Goal: Information Seeking & Learning: Learn about a topic

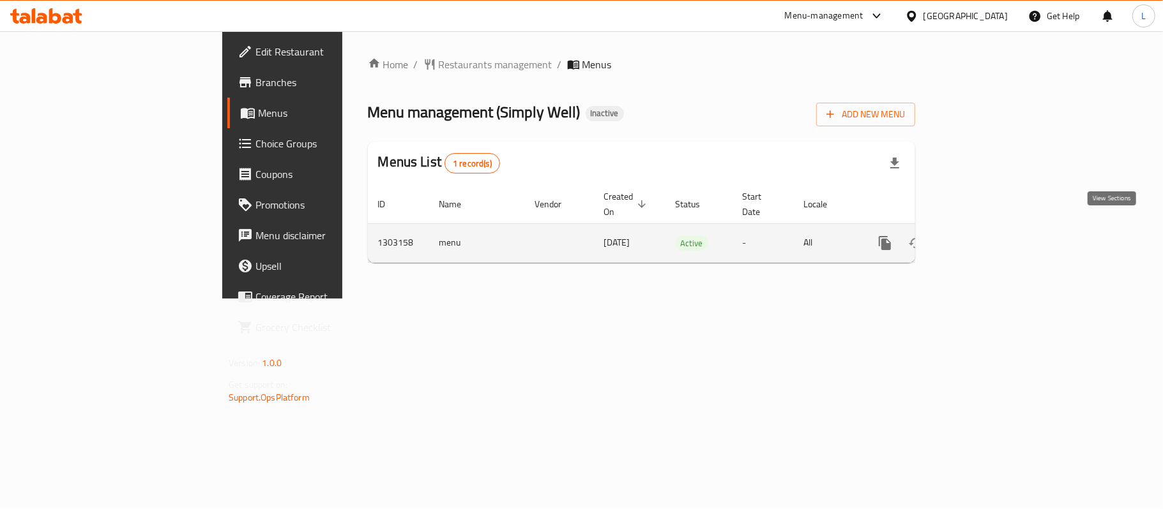
click at [985, 236] on icon "enhanced table" at bounding box center [976, 243] width 15 height 15
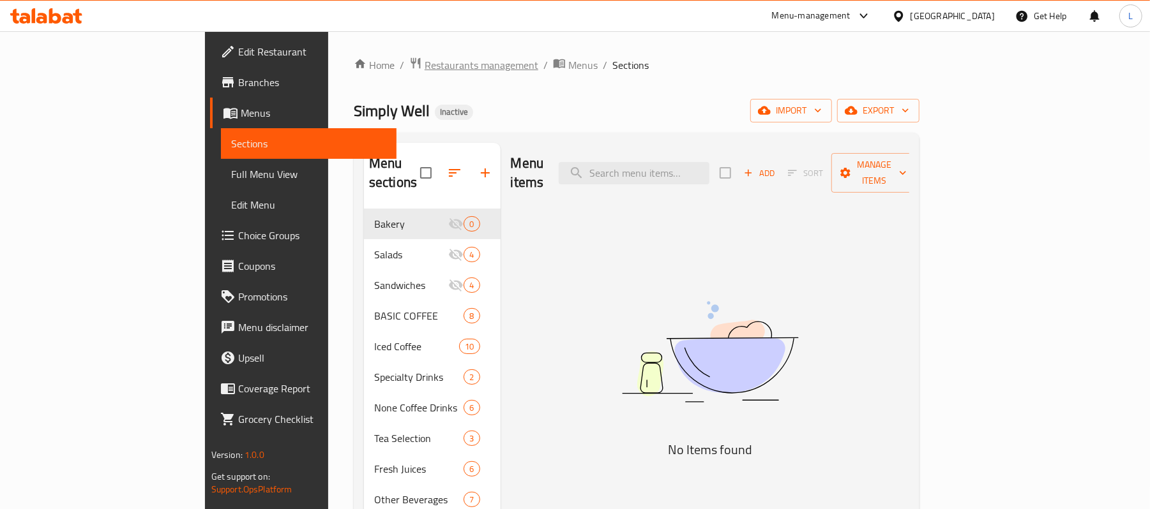
click at [425, 63] on span "Restaurants management" at bounding box center [482, 64] width 114 height 15
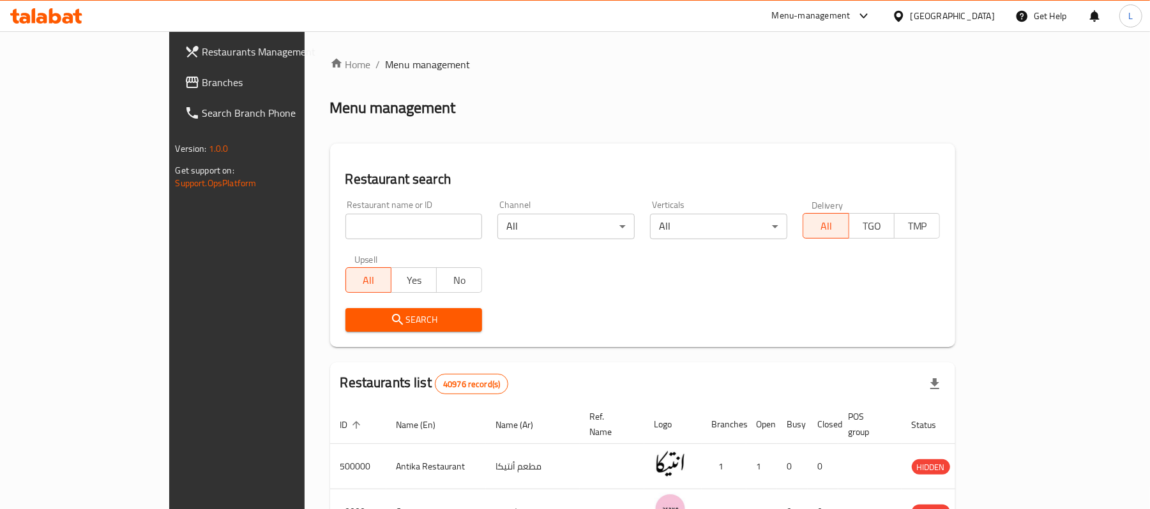
click at [974, 18] on div "[GEOGRAPHIC_DATA]" at bounding box center [952, 16] width 84 height 14
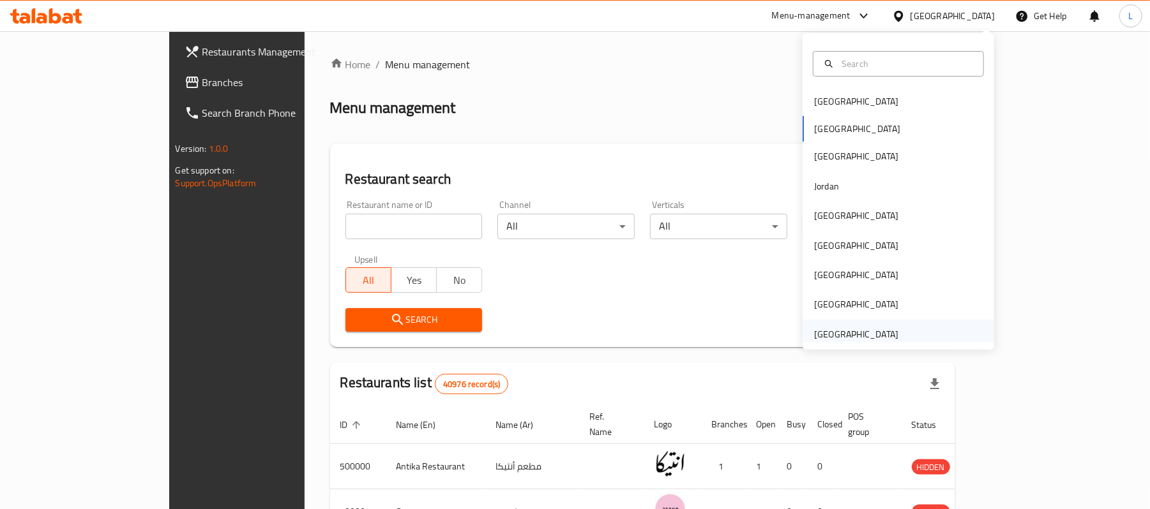
click at [871, 333] on div "United Arab Emirates" at bounding box center [856, 335] width 84 height 14
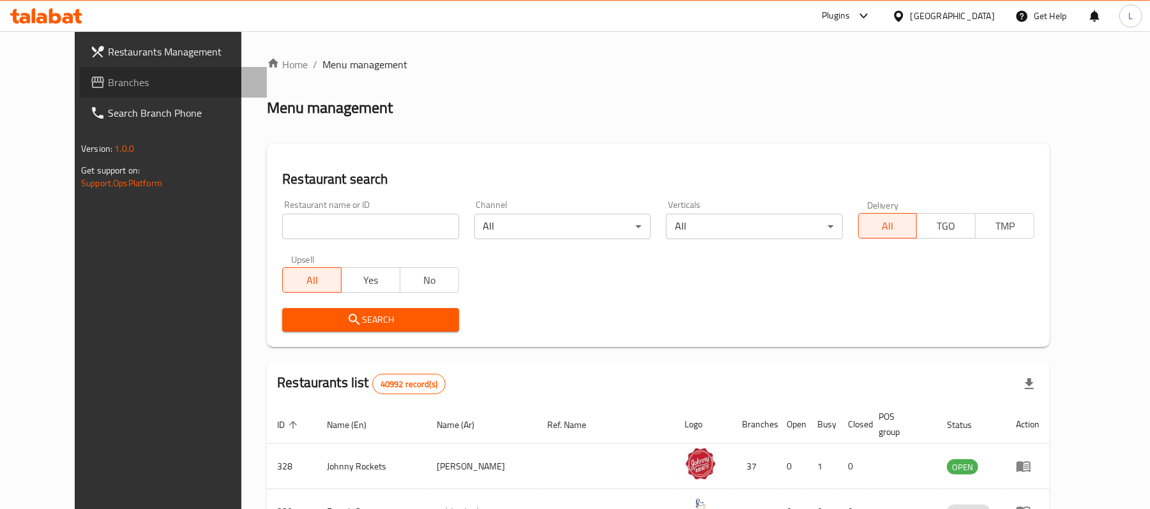
click at [108, 85] on span "Branches" at bounding box center [182, 82] width 149 height 15
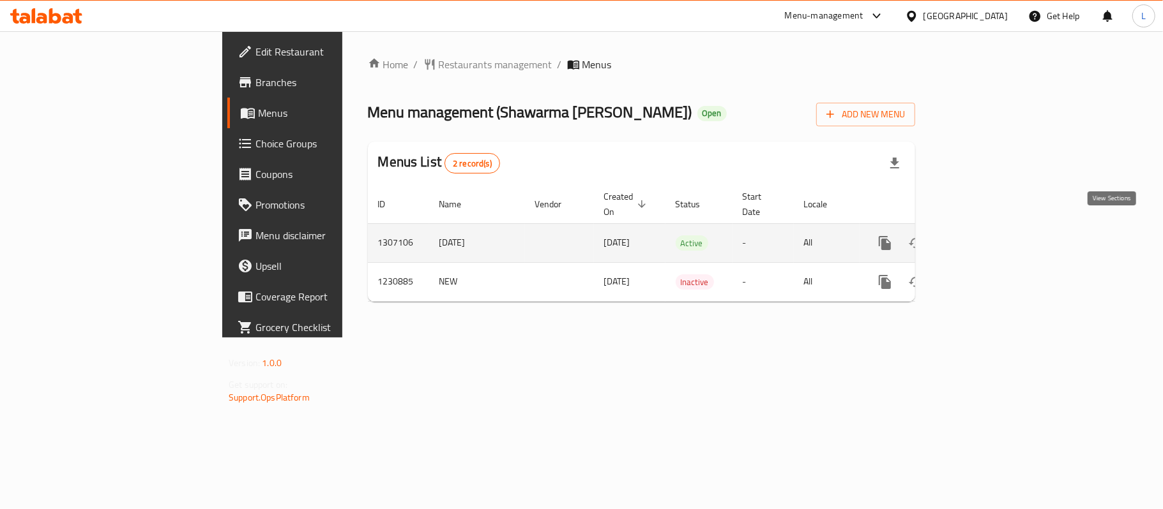
click at [985, 236] on icon "enhanced table" at bounding box center [976, 243] width 15 height 15
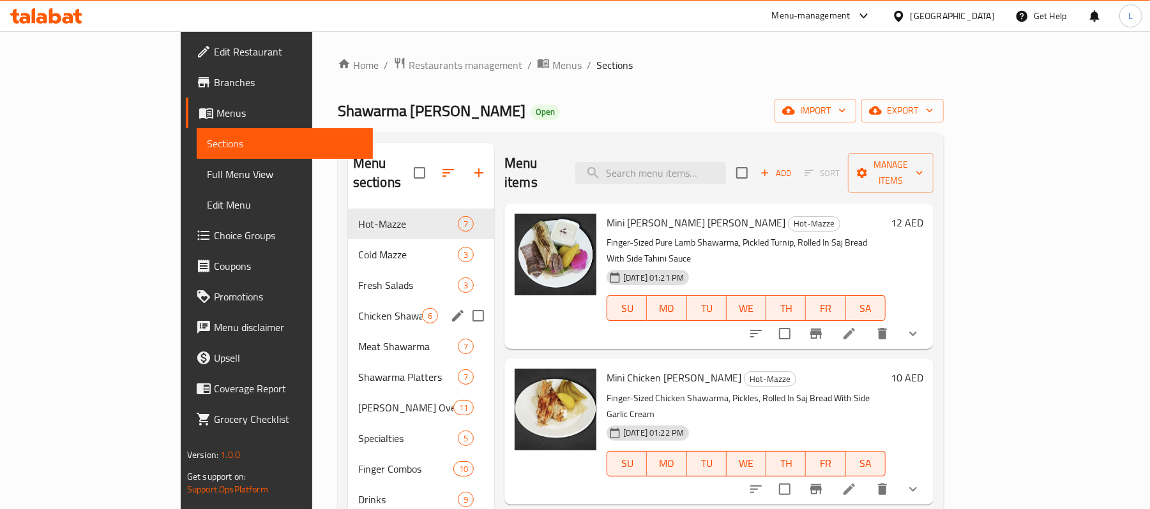
click at [348, 310] on div "Chicken Shawarma 6" at bounding box center [421, 316] width 146 height 31
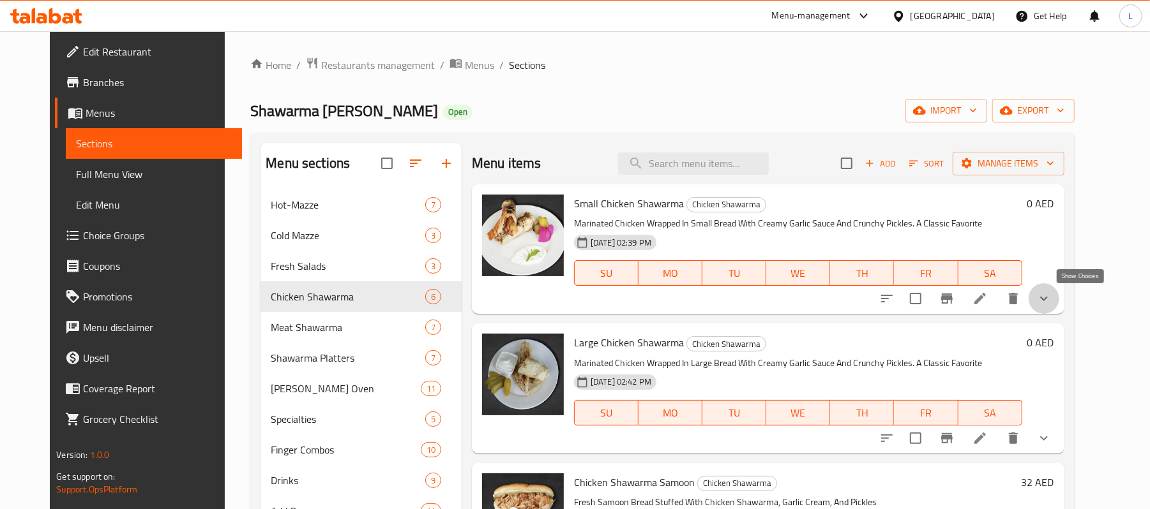
click at [1052, 302] on icon "show more" at bounding box center [1043, 298] width 15 height 15
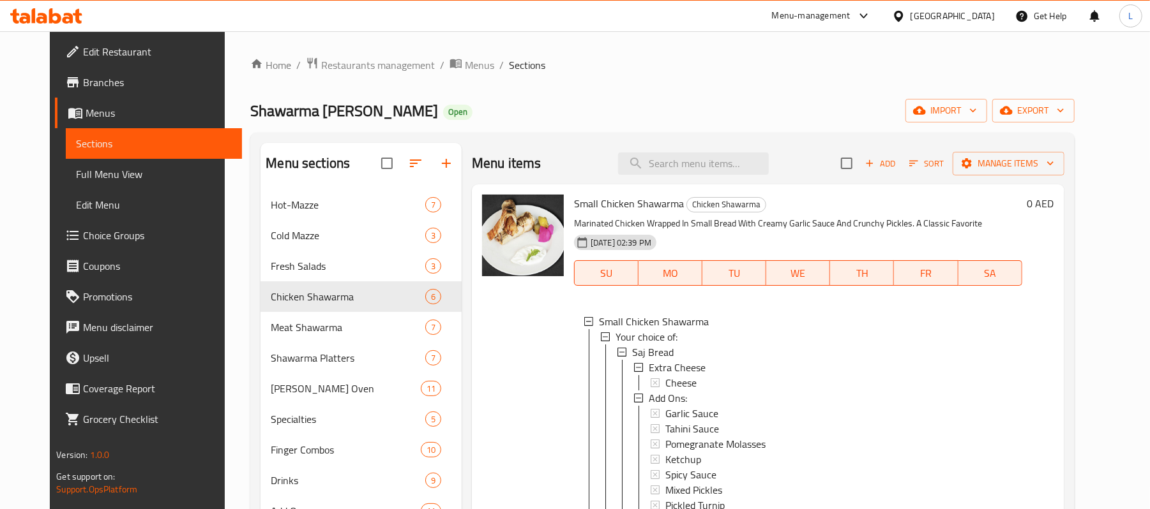
scroll to position [460, 0]
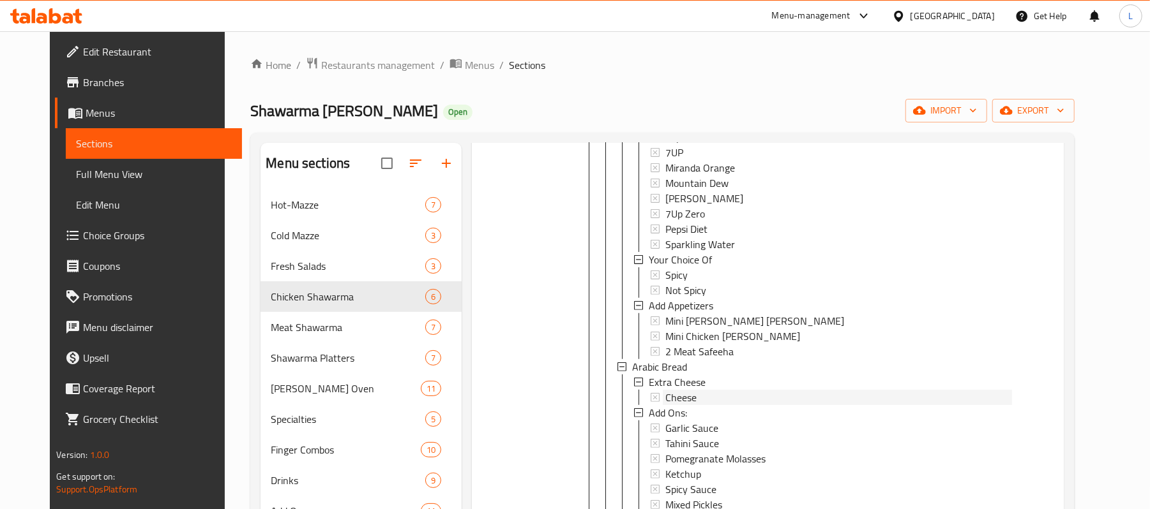
click at [710, 376] on div "Saj Bread Extra Cheese Cheese Add Ons: Garlic Sauce Tahini Sauce Pomegranate Mo…" at bounding box center [814, 359] width 395 height 950
click at [718, 391] on div "Cheese" at bounding box center [838, 397] width 347 height 15
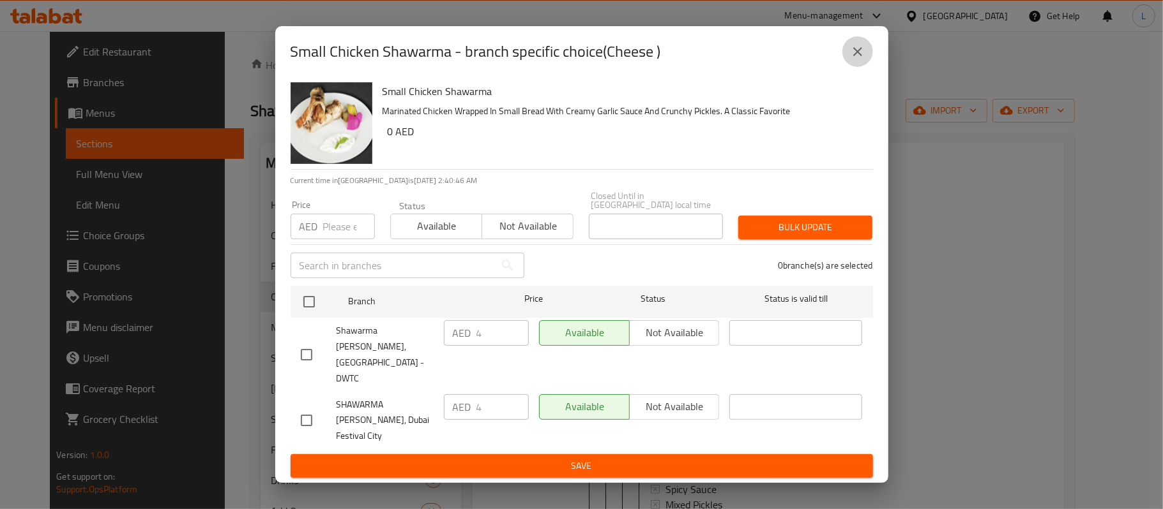
click at [859, 59] on icon "close" at bounding box center [857, 51] width 15 height 15
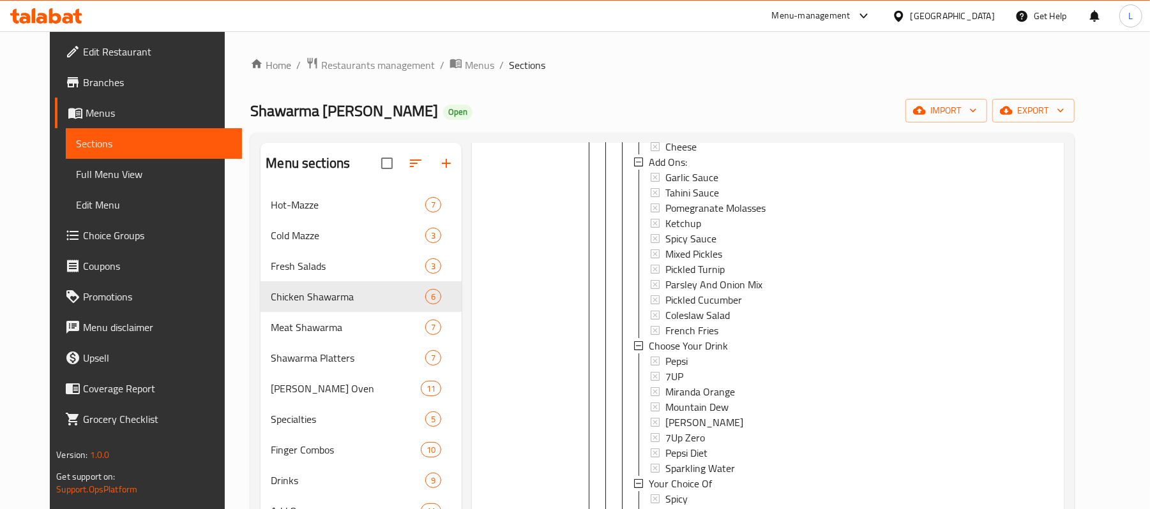
scroll to position [0, 0]
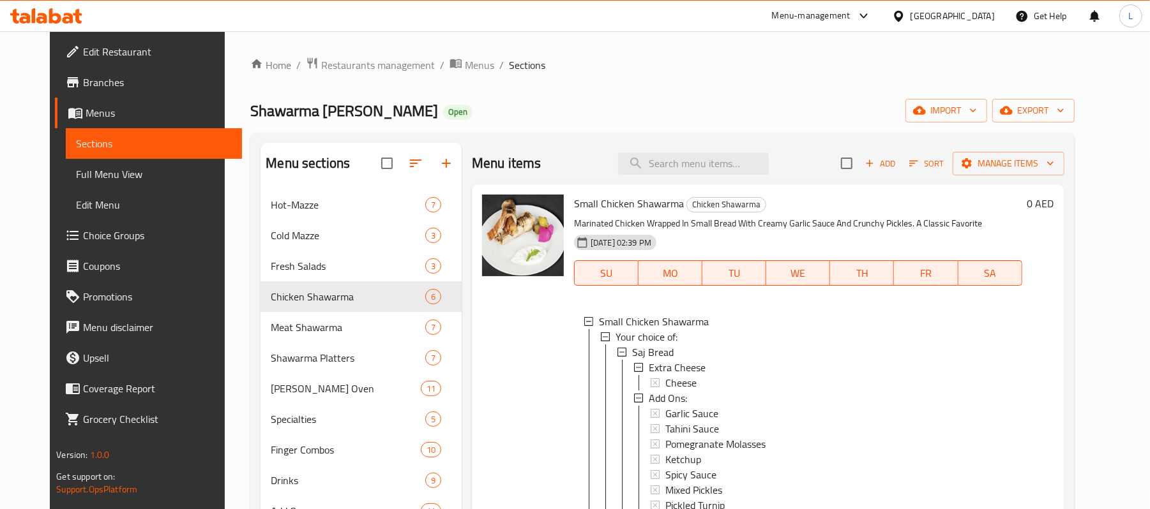
click at [672, 386] on span "Cheese" at bounding box center [680, 382] width 31 height 15
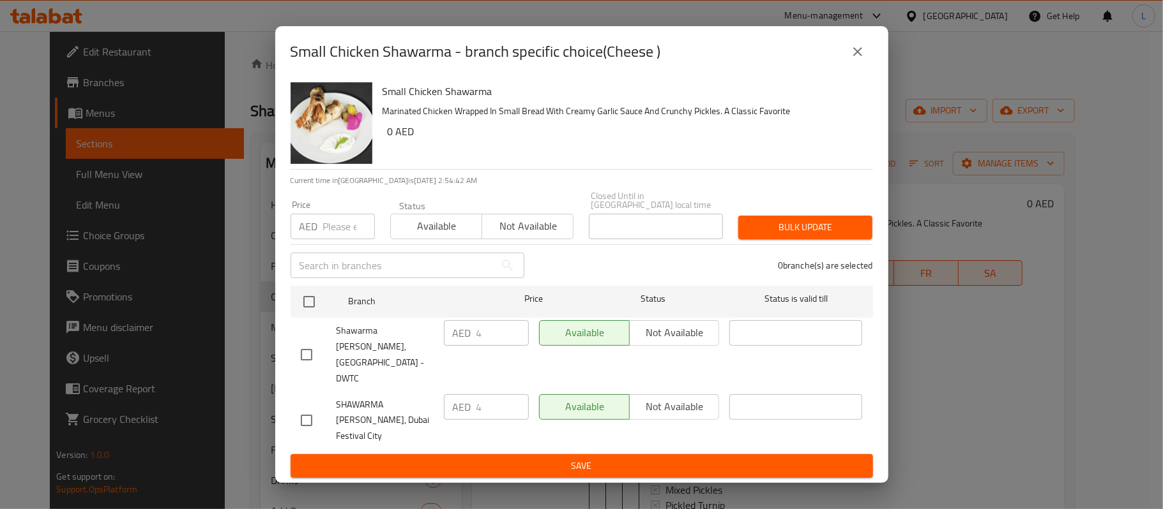
click at [854, 55] on icon "close" at bounding box center [857, 51] width 15 height 15
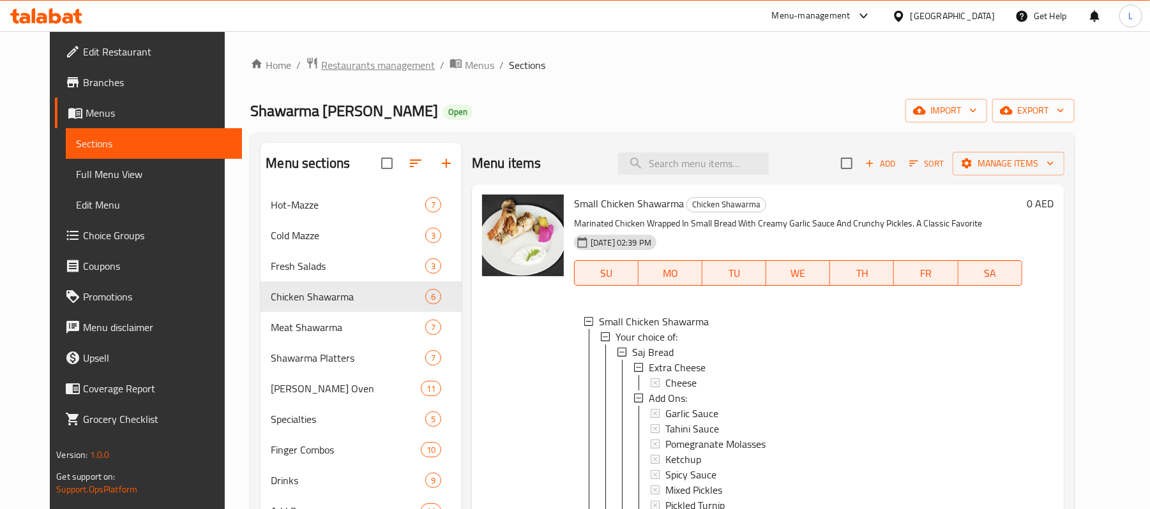
click at [378, 59] on span "Restaurants management" at bounding box center [378, 64] width 114 height 15
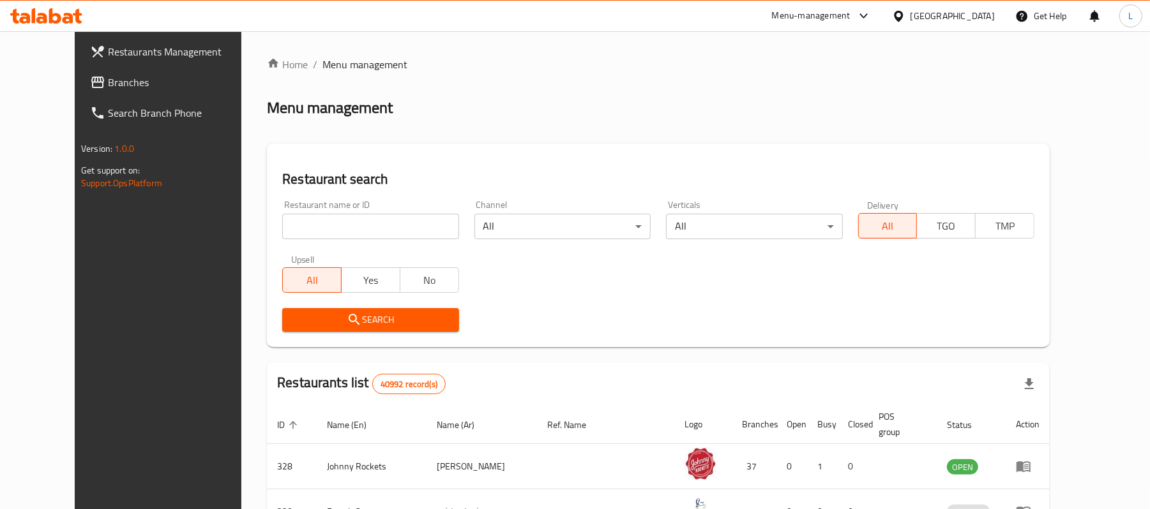
click at [935, 22] on div "United Arab Emirates" at bounding box center [952, 16] width 84 height 14
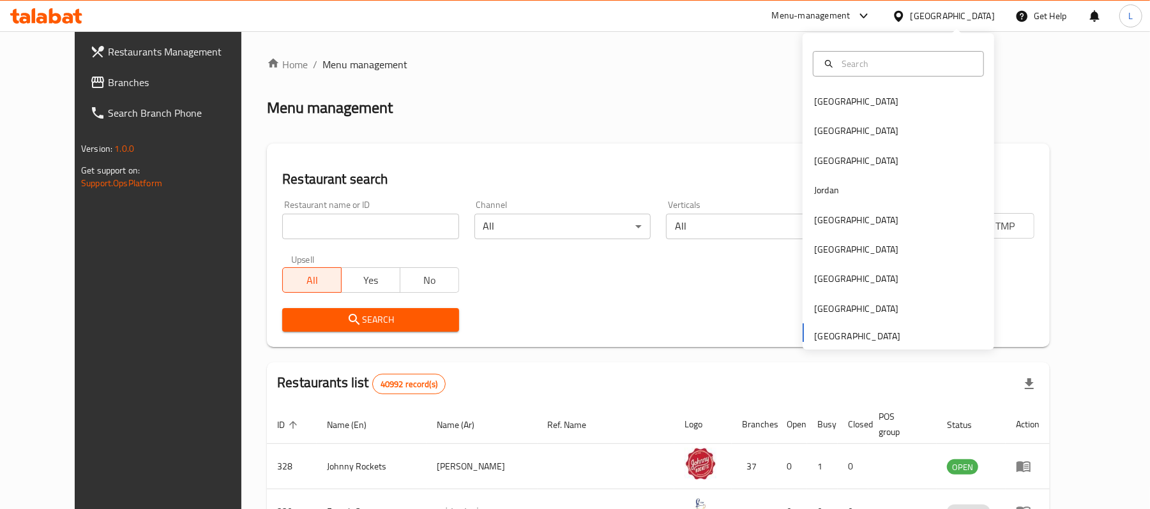
click at [868, 333] on div "Bahrain Egypt Iraq Jordan Kuwait Oman Qatar Saudi Arabia United Arab Emirates" at bounding box center [899, 218] width 192 height 262
click at [872, 335] on div "Bahrain Egypt Iraq Jordan Kuwait Oman Qatar Saudi Arabia United Arab Emirates" at bounding box center [899, 218] width 192 height 262
click at [819, 278] on div "Qatar" at bounding box center [856, 279] width 84 height 14
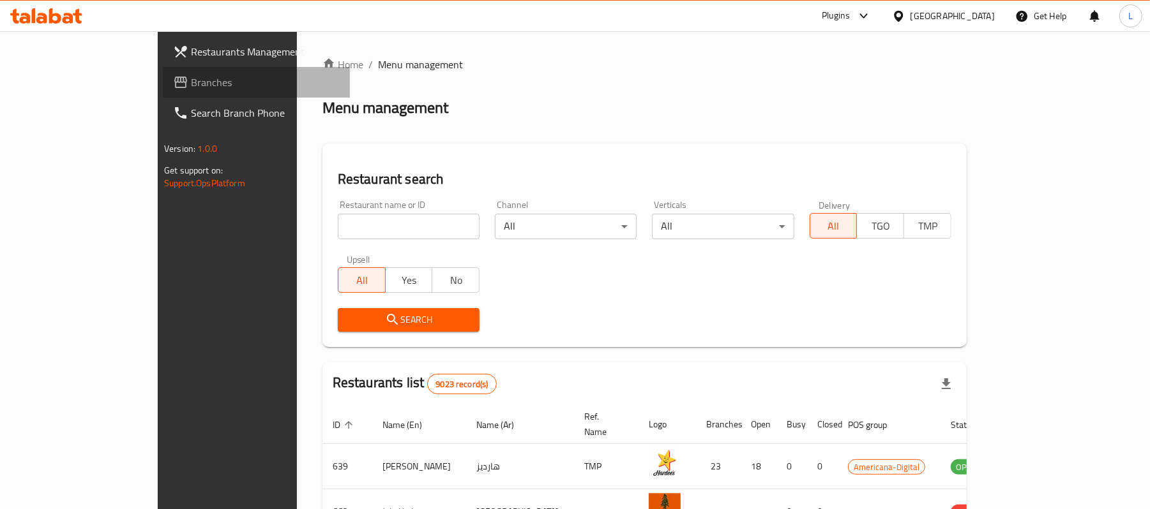
click at [191, 86] on span "Branches" at bounding box center [265, 82] width 149 height 15
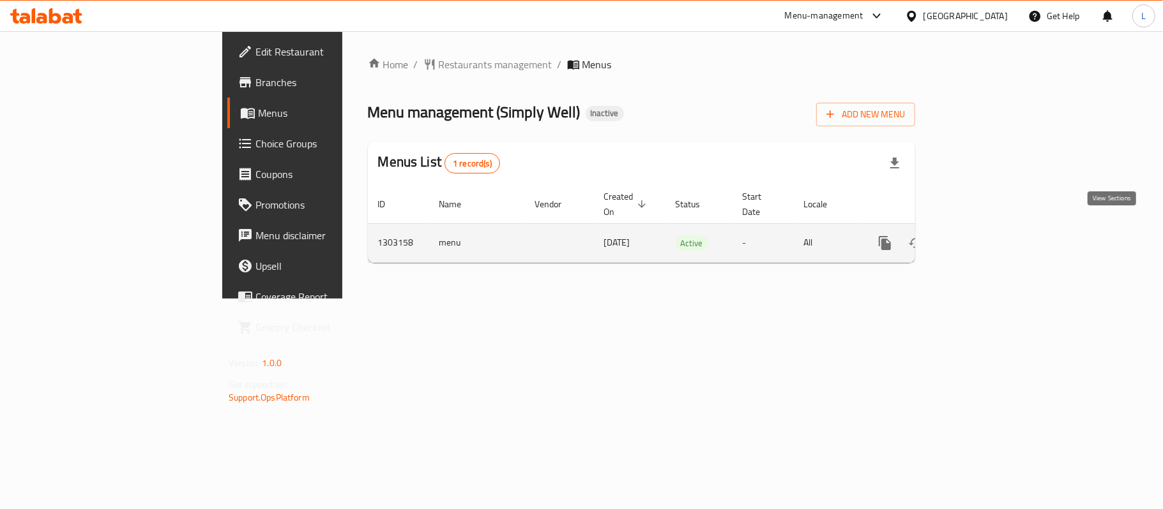
click at [992, 238] on link "enhanced table" at bounding box center [977, 243] width 31 height 31
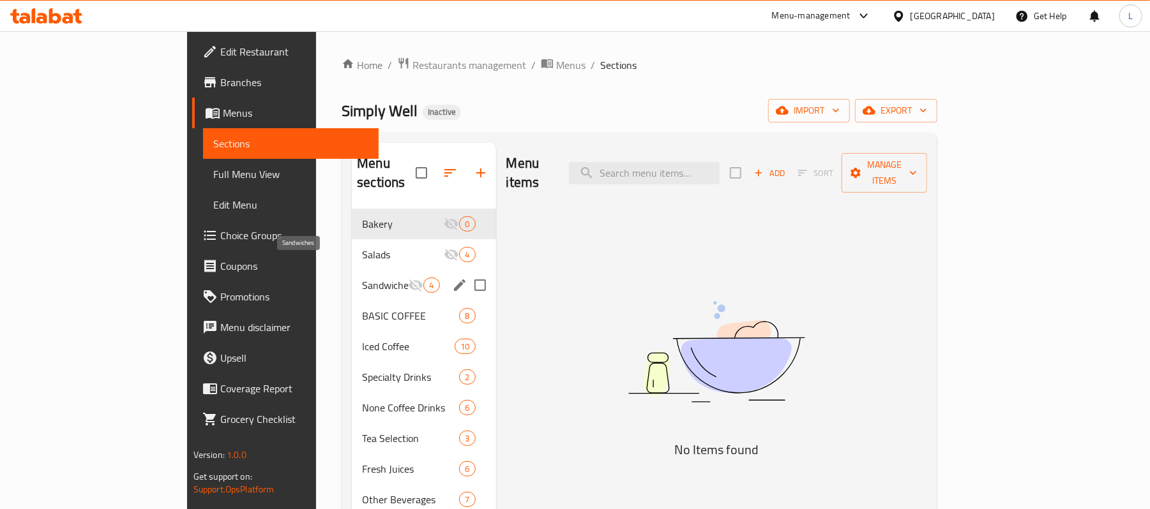
click at [362, 278] on span "Sandwiches" at bounding box center [385, 285] width 46 height 15
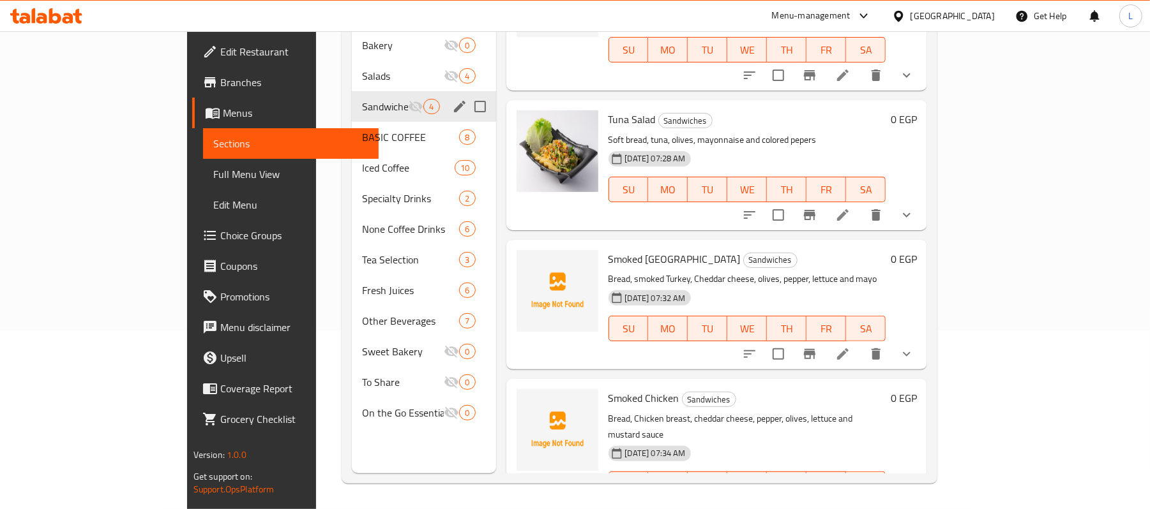
scroll to position [94, 0]
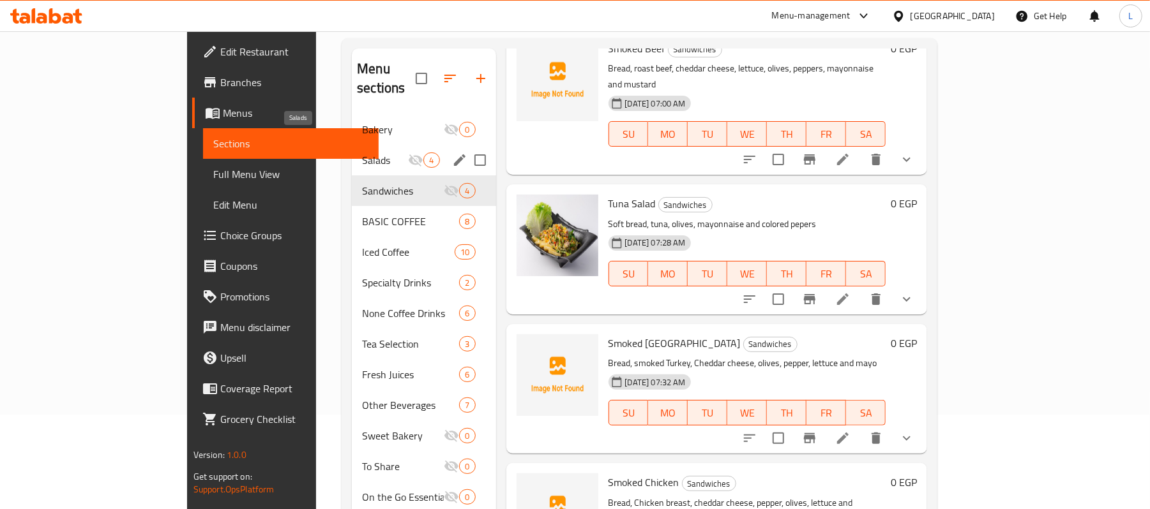
click at [362, 153] on span "Salads" at bounding box center [385, 160] width 46 height 15
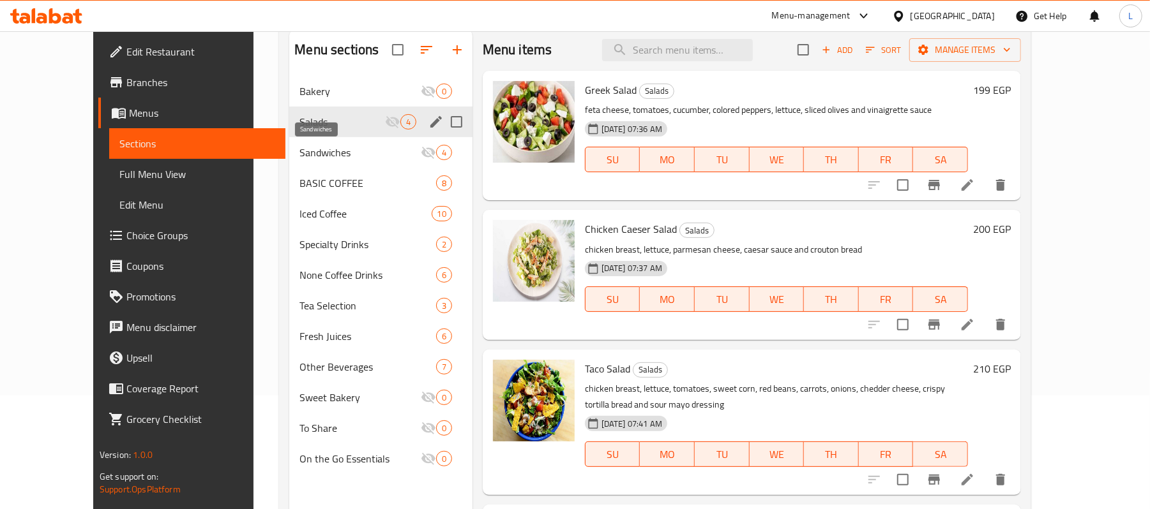
scroll to position [94, 0]
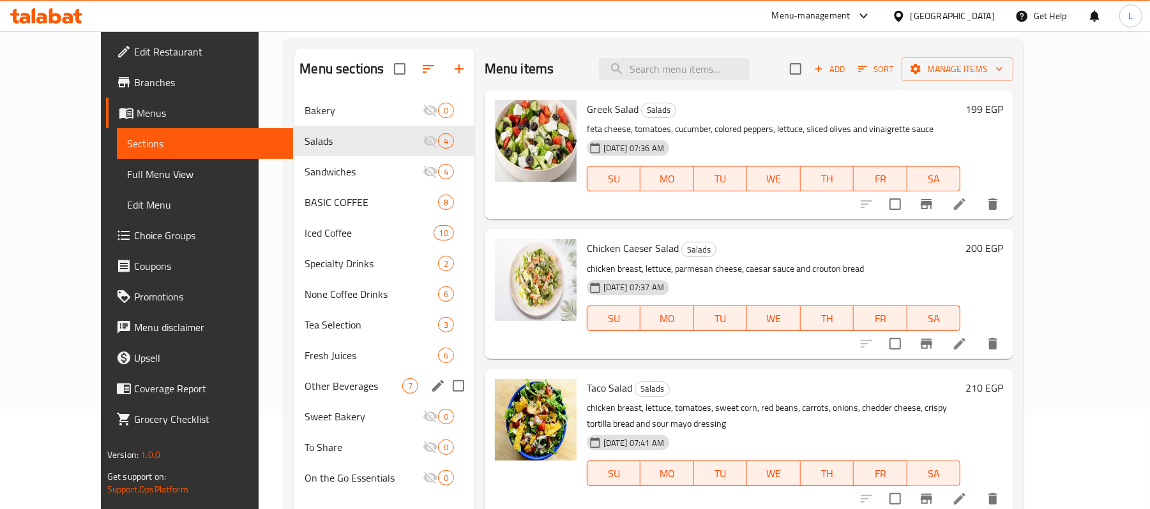
click at [299, 401] on div "Other Beverages 7" at bounding box center [383, 386] width 179 height 31
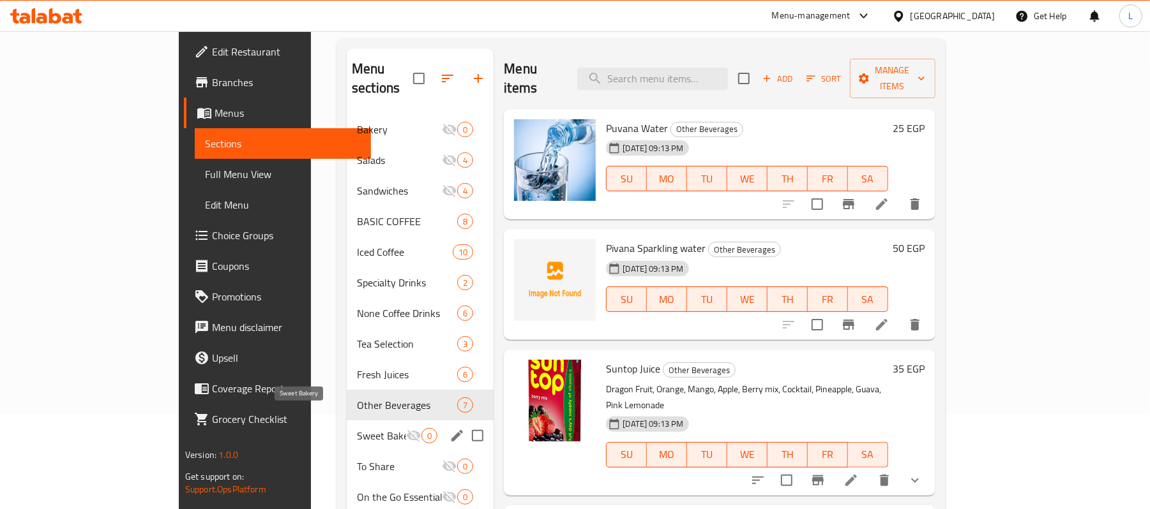
click at [357, 428] on span "Sweet Bakery" at bounding box center [381, 435] width 49 height 15
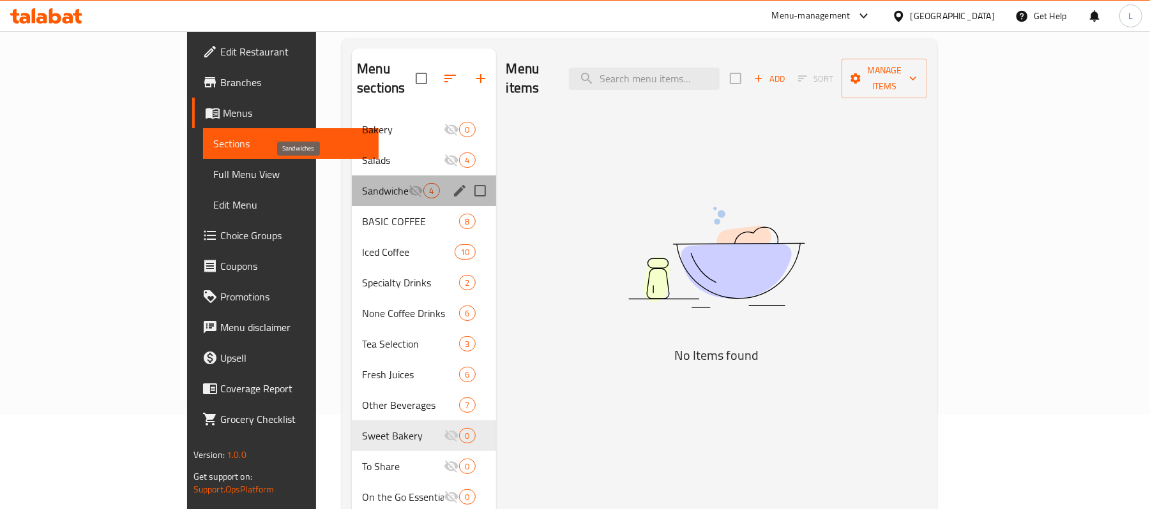
click at [362, 183] on span "Sandwiches" at bounding box center [385, 190] width 46 height 15
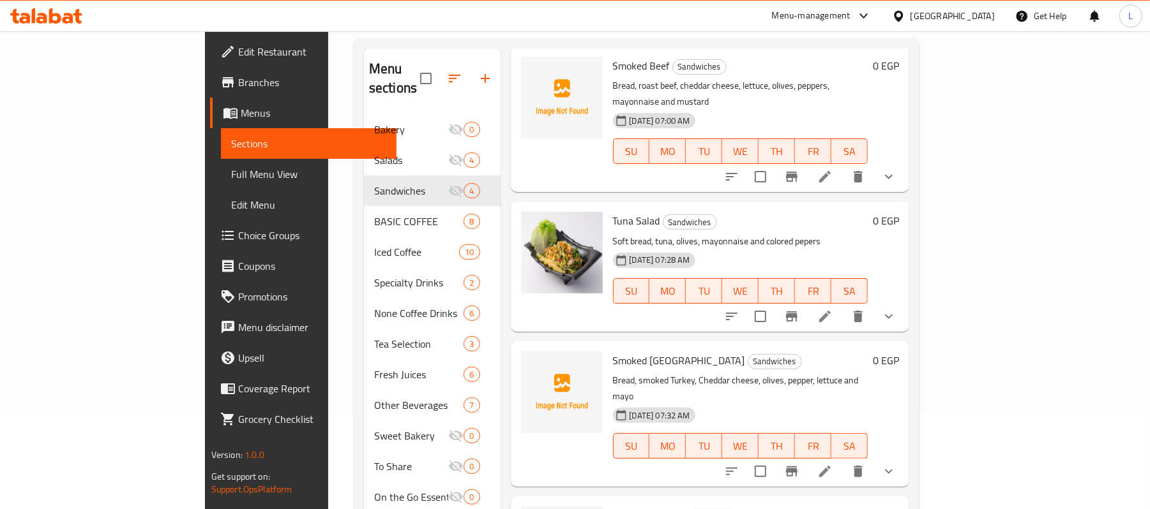
scroll to position [80, 0]
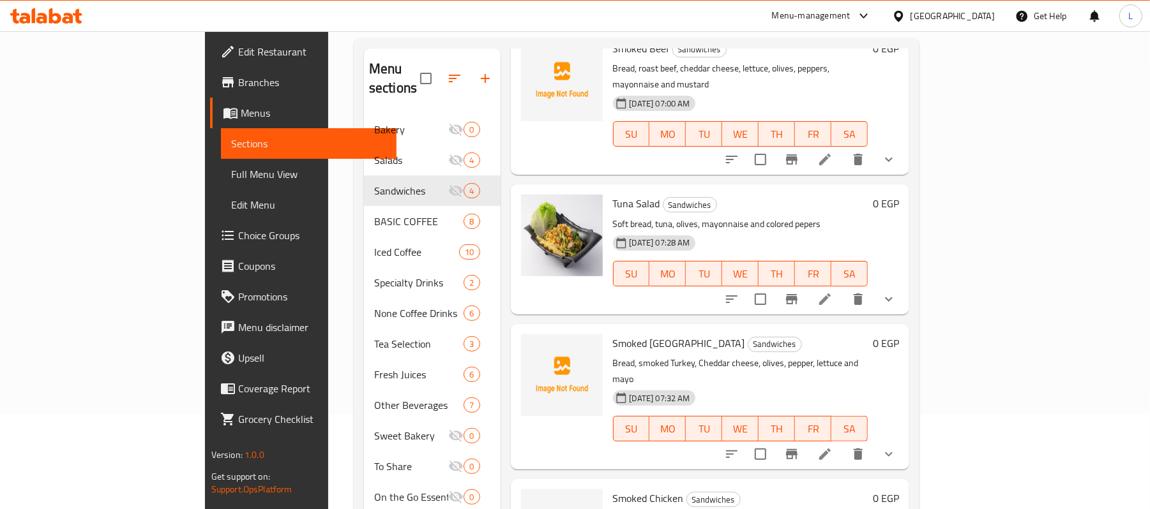
click at [904, 284] on button "show more" at bounding box center [888, 299] width 31 height 31
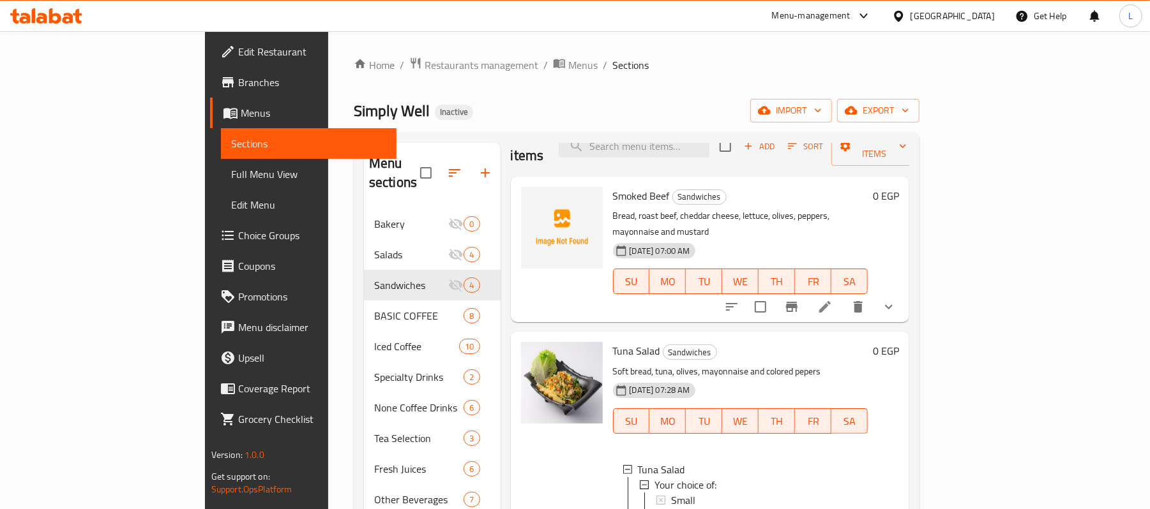
scroll to position [0, 0]
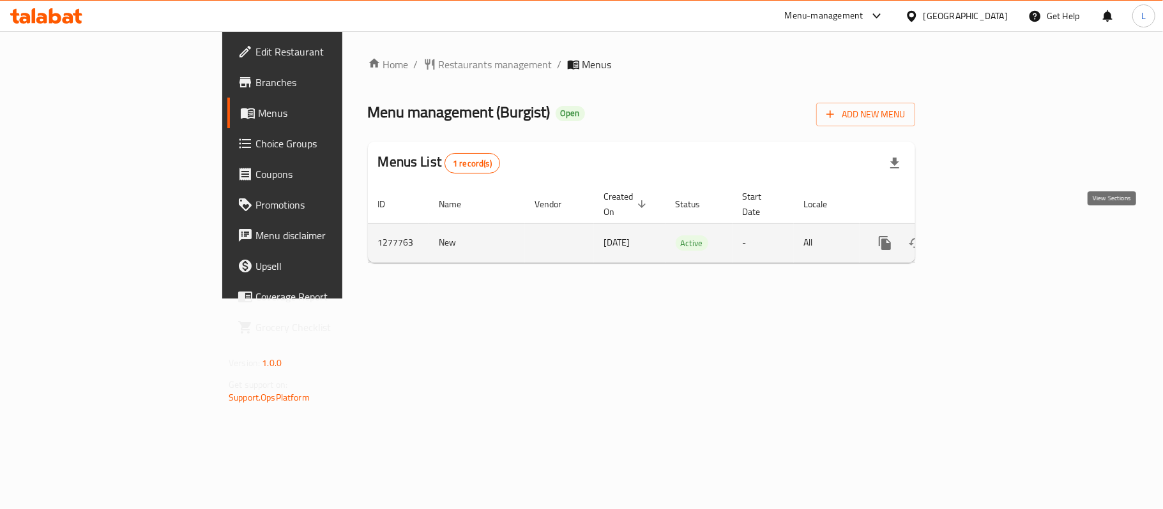
click at [985, 236] on icon "enhanced table" at bounding box center [976, 243] width 15 height 15
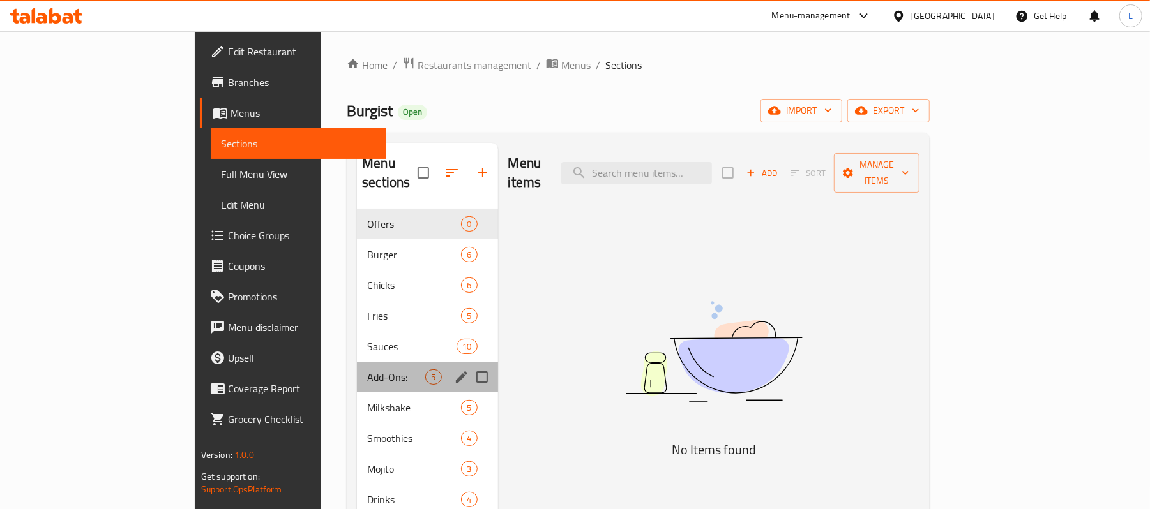
click at [357, 362] on div "Add-Ons: 5" at bounding box center [427, 377] width 140 height 31
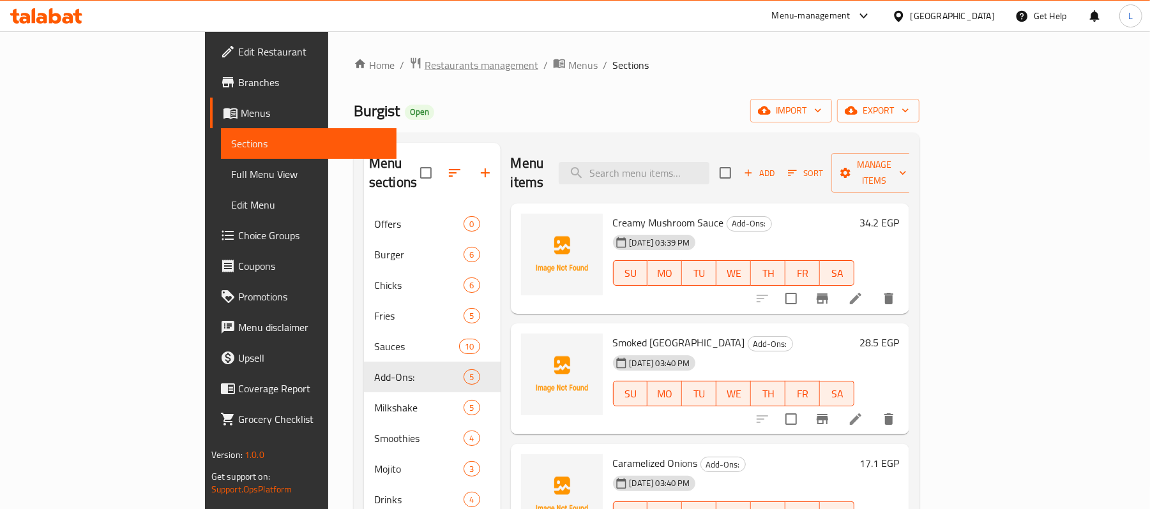
click at [425, 61] on span "Restaurants management" at bounding box center [482, 64] width 114 height 15
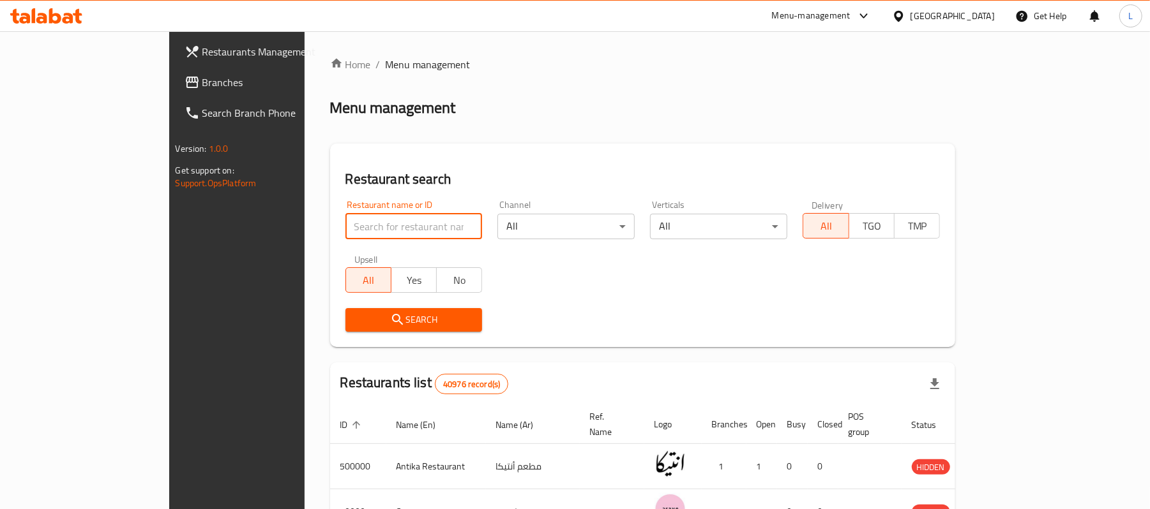
click at [412, 220] on input "search" at bounding box center [413, 227] width 137 height 26
paste input "682917"
type input "682917"
click button "Search" at bounding box center [413, 320] width 137 height 24
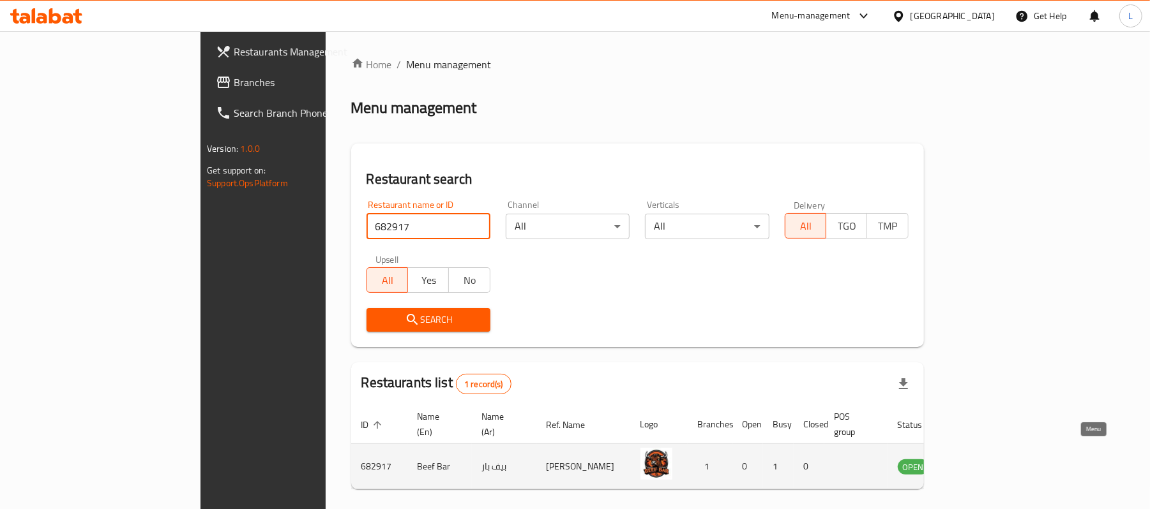
click at [988, 459] on link "enhanced table" at bounding box center [977, 466] width 24 height 15
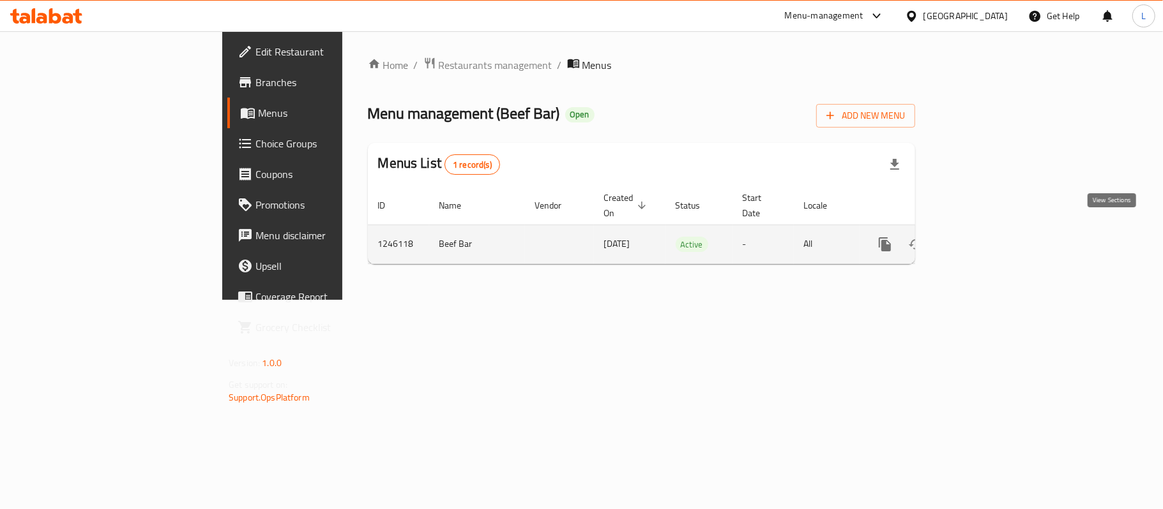
click at [983, 239] on icon "enhanced table" at bounding box center [976, 244] width 11 height 11
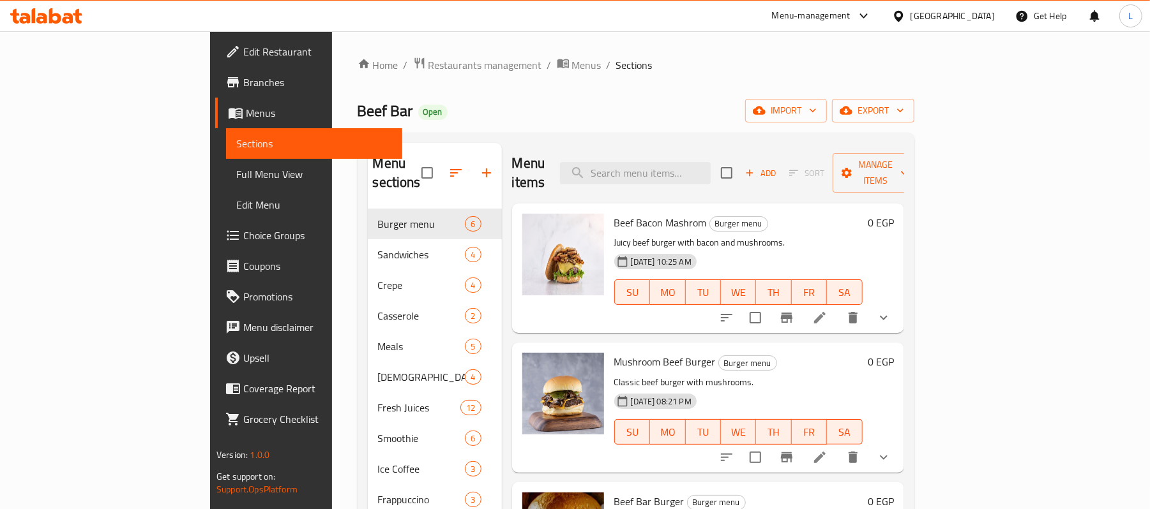
drag, startPoint x: 335, startPoint y: 61, endPoint x: 326, endPoint y: 23, distance: 39.3
click at [428, 61] on span "Restaurants management" at bounding box center [485, 64] width 114 height 15
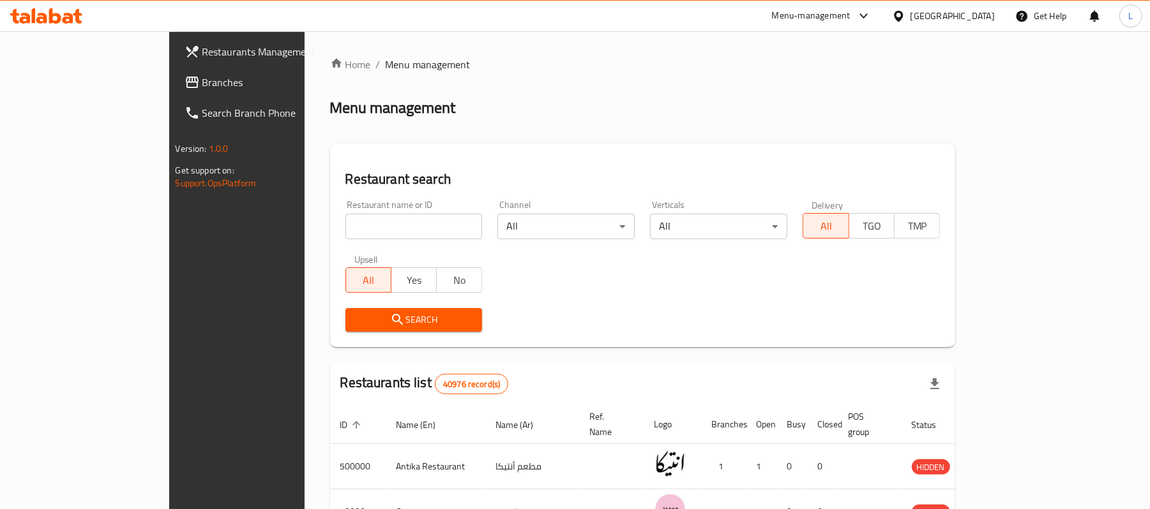
click at [405, 212] on div "Restaurant name or ID Restaurant name or ID" at bounding box center [413, 219] width 137 height 39
click at [410, 218] on input "search" at bounding box center [413, 227] width 137 height 26
paste input "682917"
type input "682917"
click at [389, 319] on span "Search" at bounding box center [414, 320] width 117 height 16
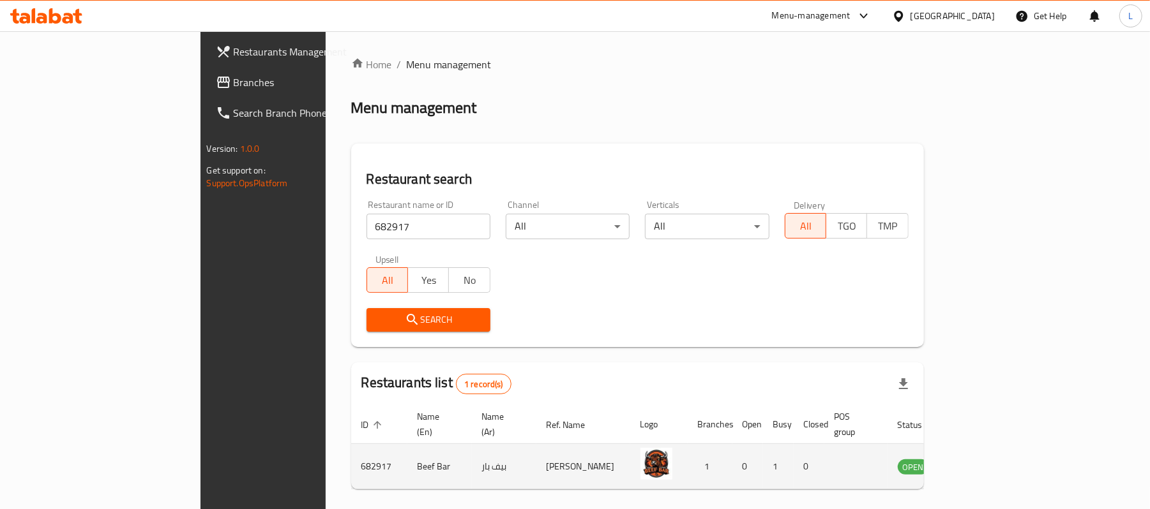
click at [999, 461] on td "enhanced table" at bounding box center [976, 466] width 44 height 45
click at [999, 444] on td "enhanced table" at bounding box center [976, 466] width 44 height 45
click at [979, 462] on icon "enhanced table" at bounding box center [972, 467] width 14 height 11
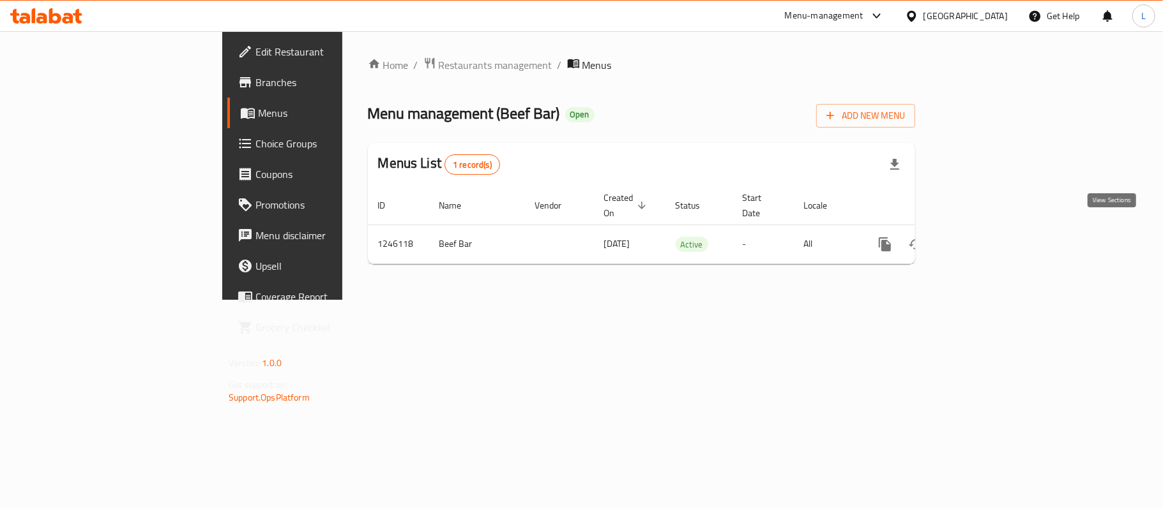
click at [985, 237] on icon "enhanced table" at bounding box center [976, 244] width 15 height 15
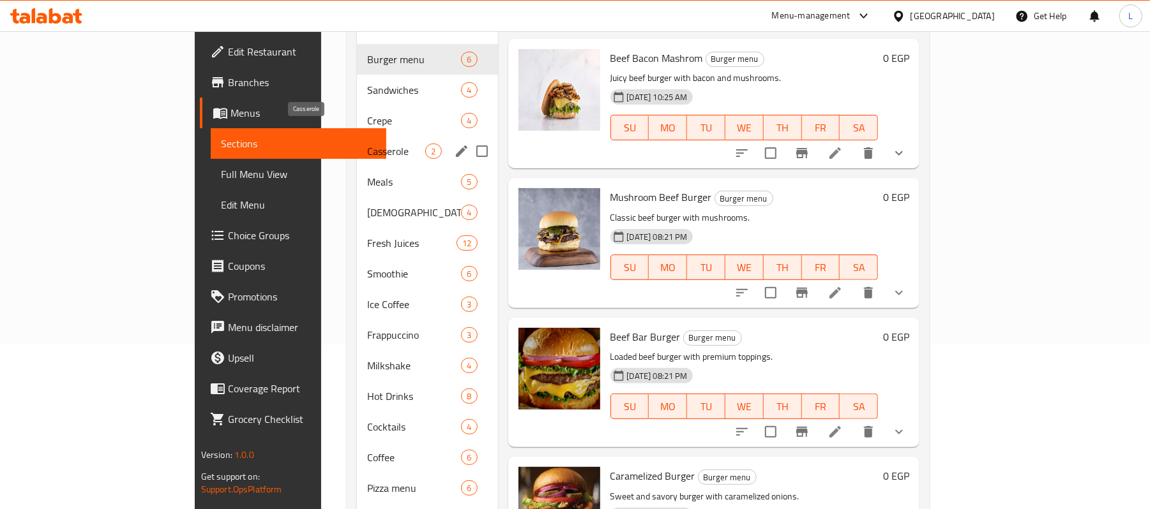
scroll to position [85, 0]
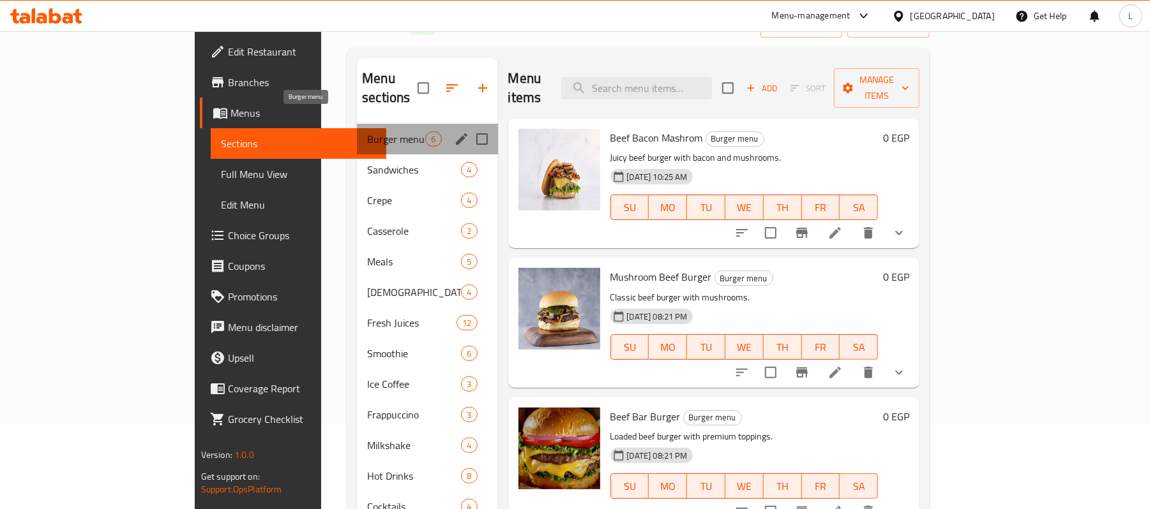
click at [367, 132] on span "Burger menu" at bounding box center [396, 139] width 58 height 15
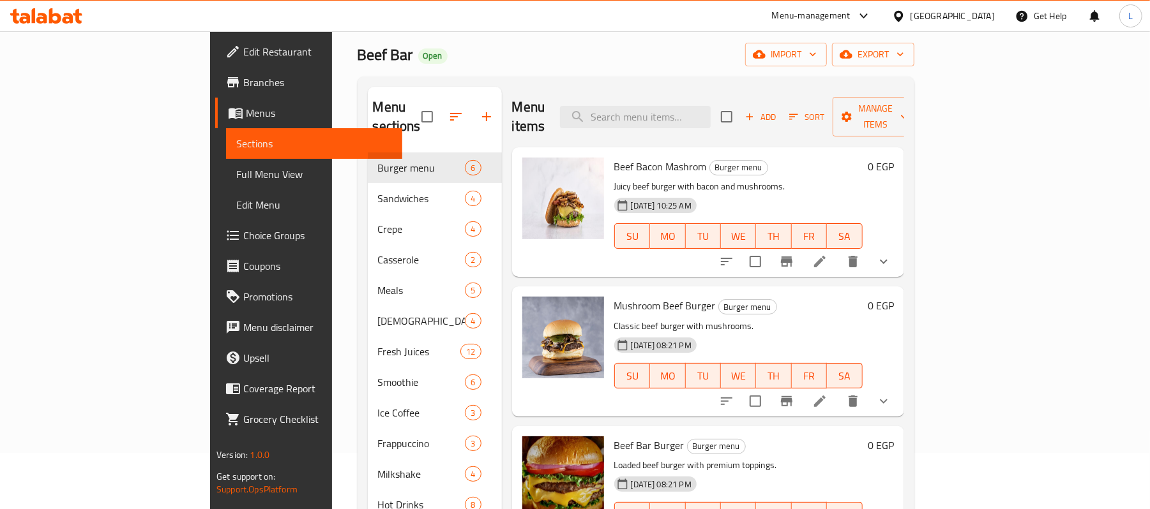
scroll to position [18, 0]
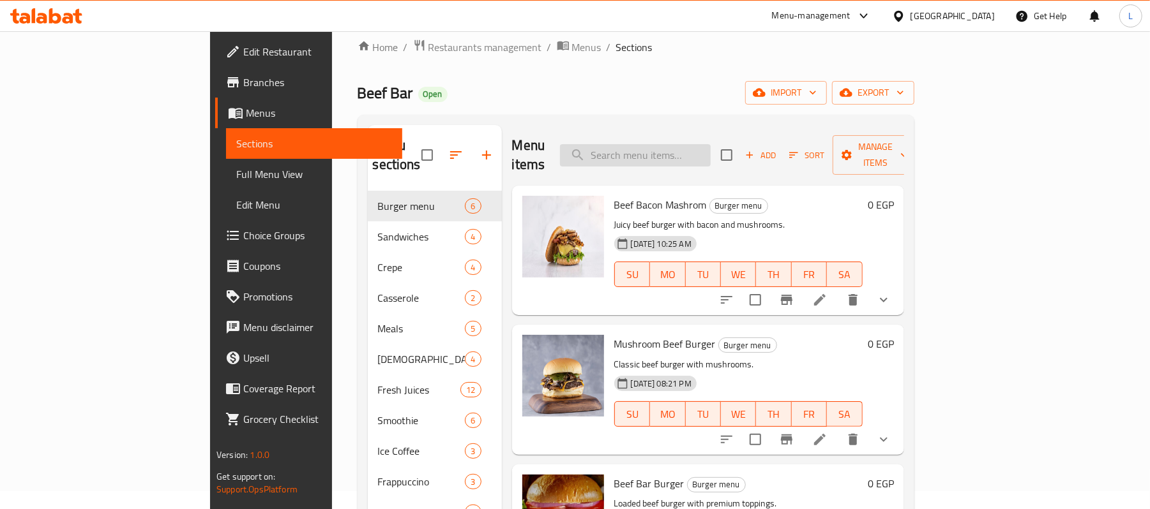
click at [711, 147] on input "search" at bounding box center [635, 155] width 151 height 22
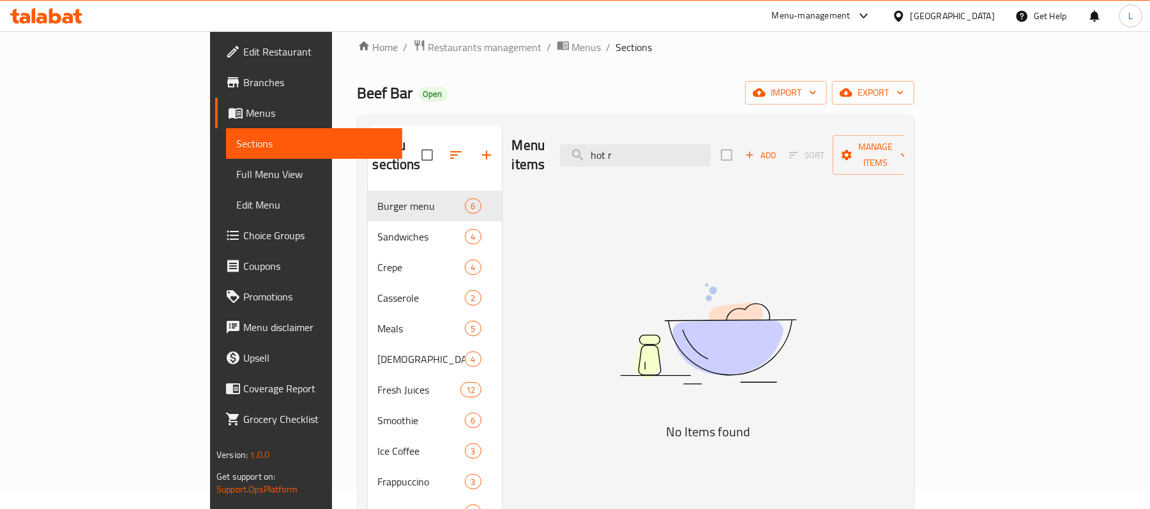
drag, startPoint x: 714, startPoint y: 149, endPoint x: 374, endPoint y: 155, distance: 339.7
click at [374, 155] on div "Menu sections Burger menu 6 Sandwiches 4 Crepe 4 Casserole 2 Meals 5 Syrian 4 F…" at bounding box center [636, 436] width 536 height 622
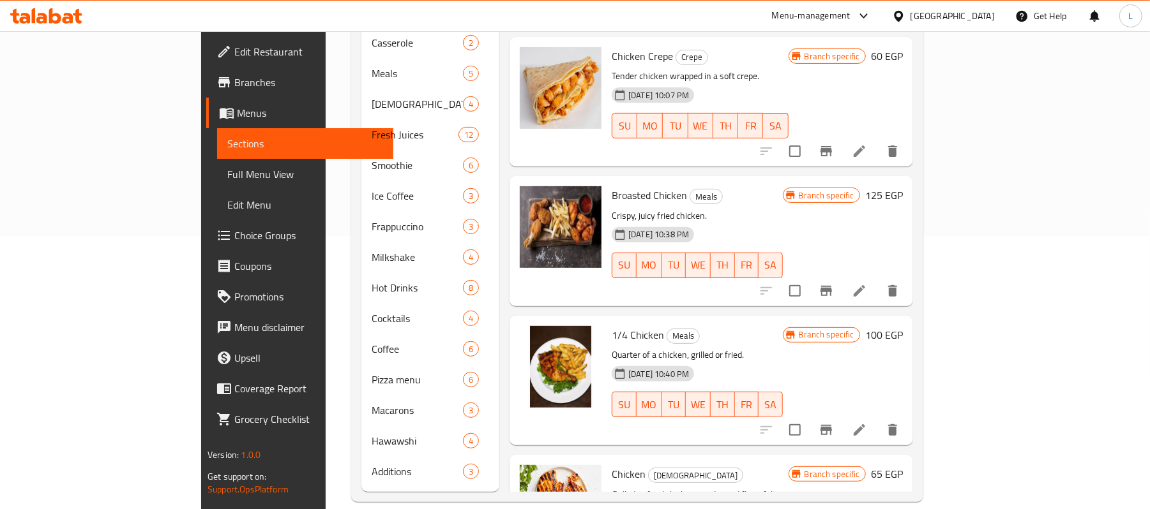
scroll to position [0, 0]
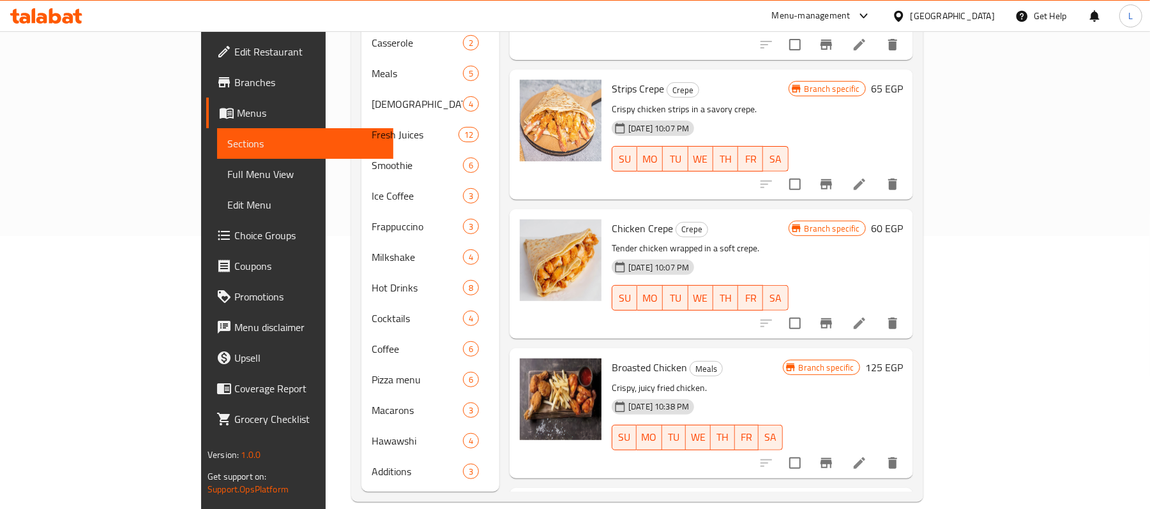
type input "chicken"
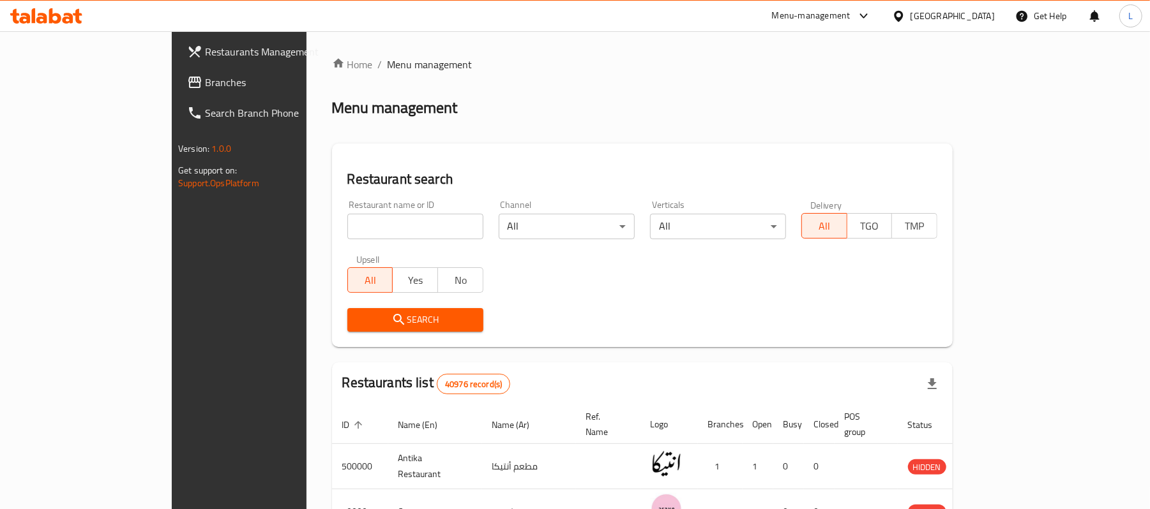
drag, startPoint x: 396, startPoint y: 225, endPoint x: 393, endPoint y: 238, distance: 13.6
click at [396, 225] on input "search" at bounding box center [415, 227] width 136 height 26
paste input "682917"
type input "682917"
click at [358, 325] on span "Search" at bounding box center [416, 320] width 116 height 16
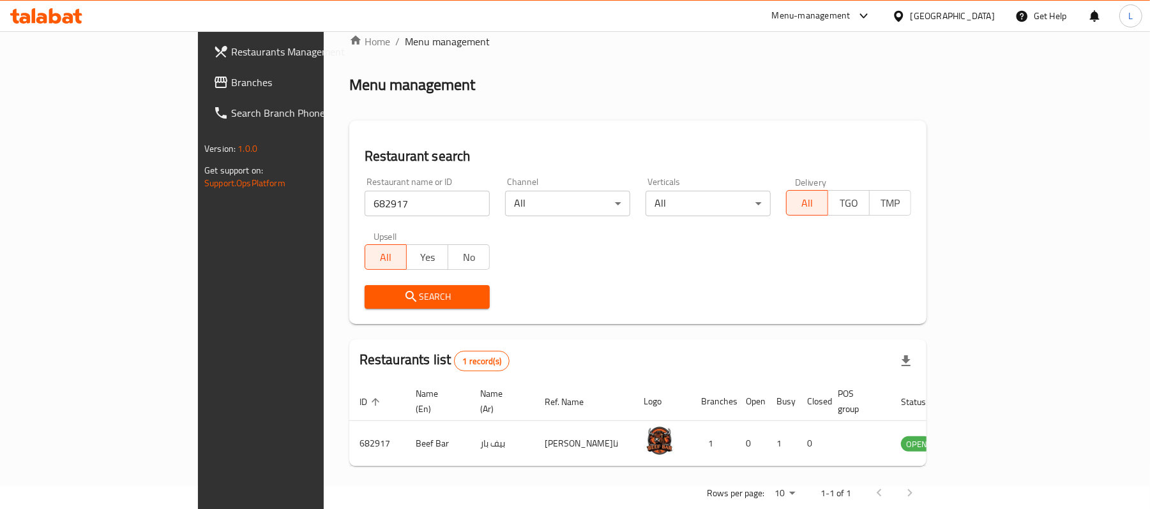
scroll to position [36, 0]
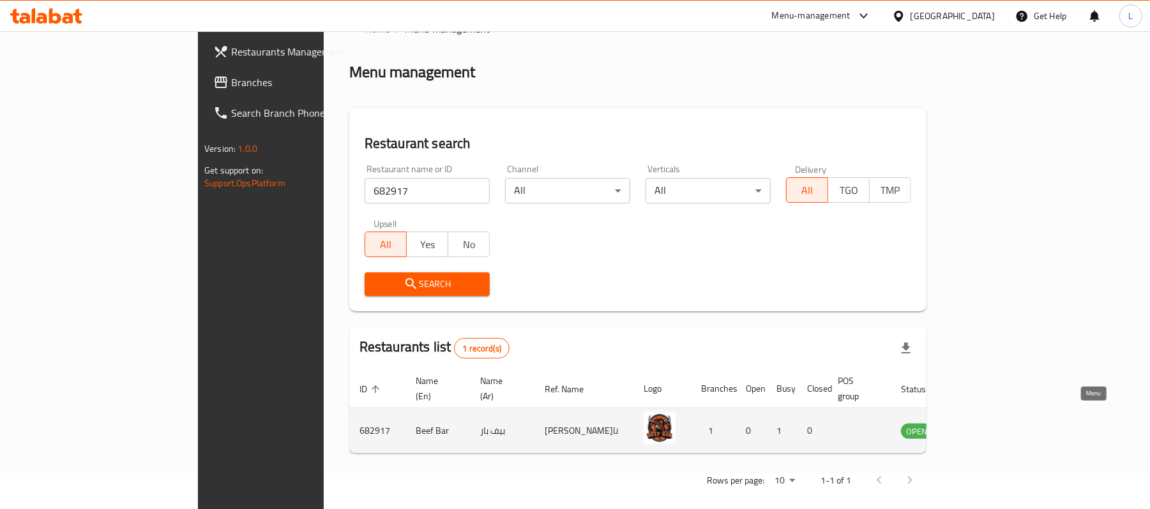
click at [992, 423] on link "enhanced table" at bounding box center [980, 430] width 24 height 15
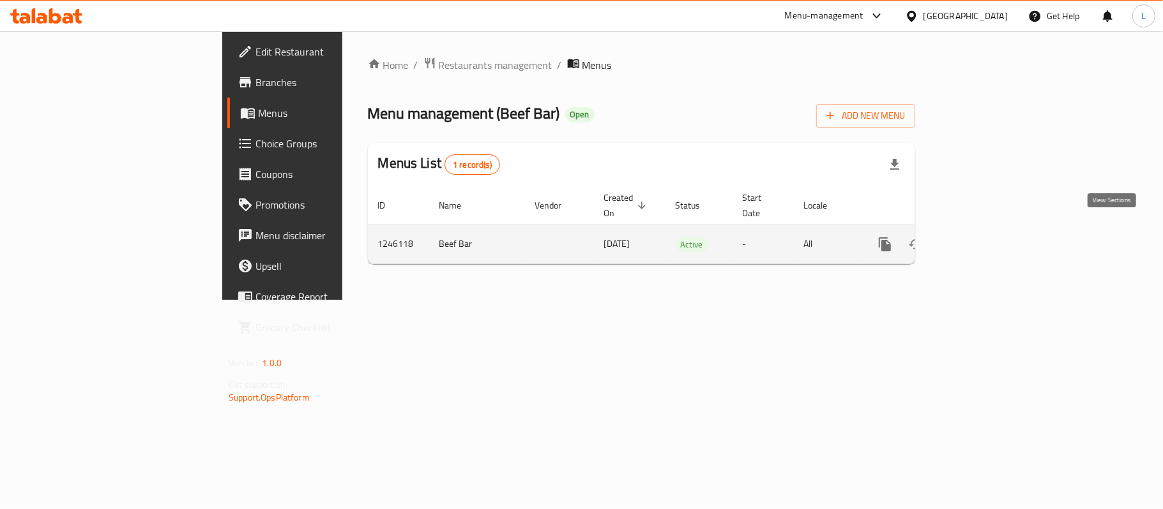
click at [985, 237] on icon "enhanced table" at bounding box center [976, 244] width 15 height 15
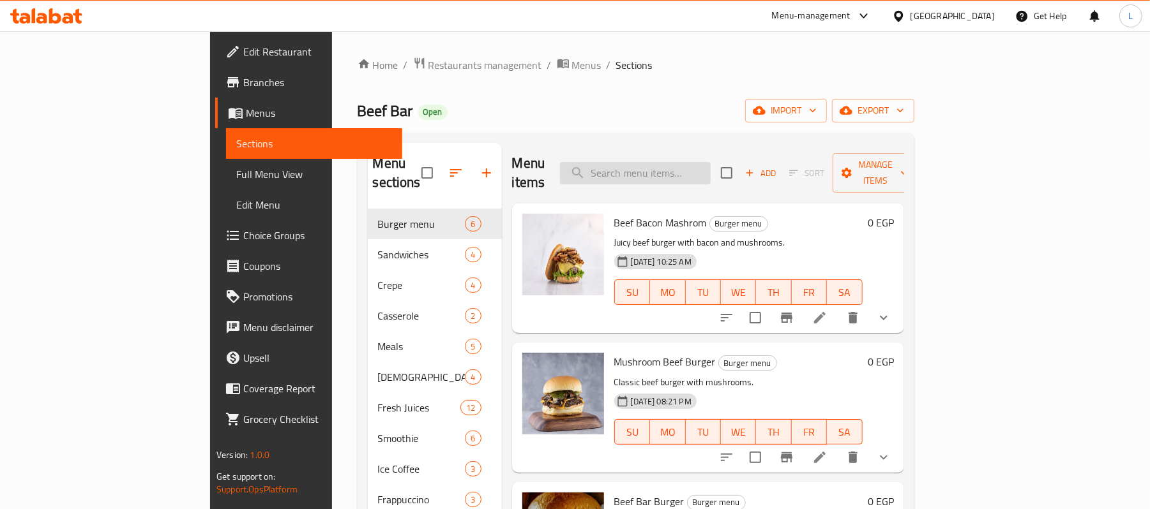
click at [687, 172] on input "search" at bounding box center [635, 173] width 151 height 22
type input "MEAL"
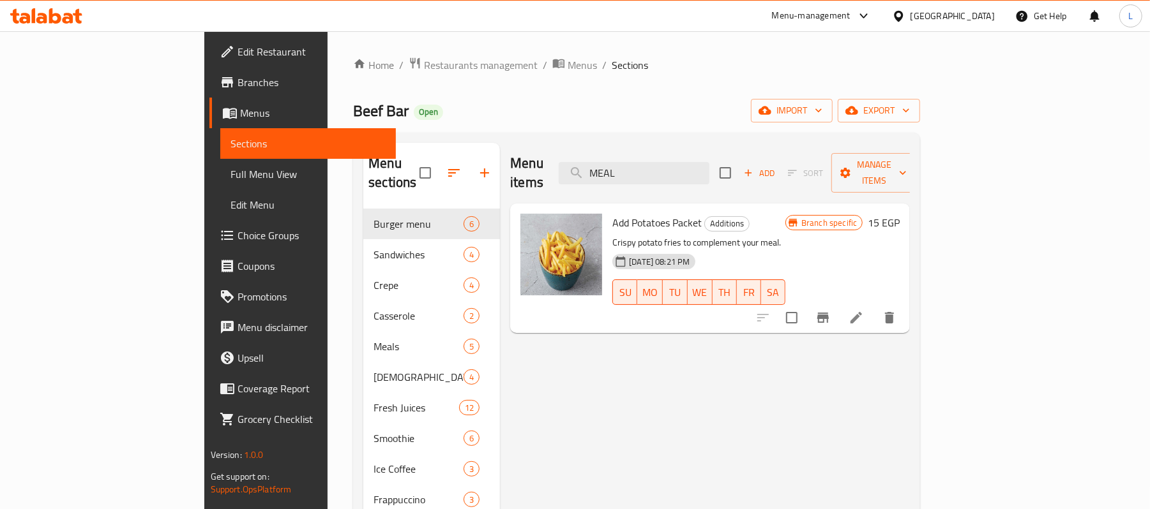
drag, startPoint x: 705, startPoint y: 174, endPoint x: 550, endPoint y: 174, distance: 155.1
click at [550, 174] on div "Menu items MEAL Add Sort Manage items" at bounding box center [710, 173] width 400 height 61
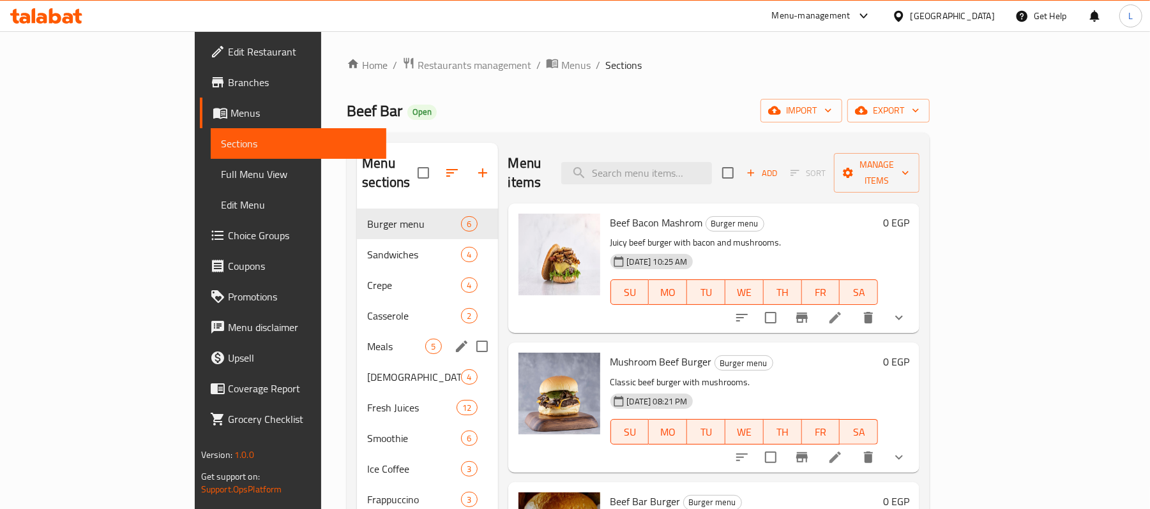
click at [367, 339] on span "Meals" at bounding box center [396, 346] width 58 height 15
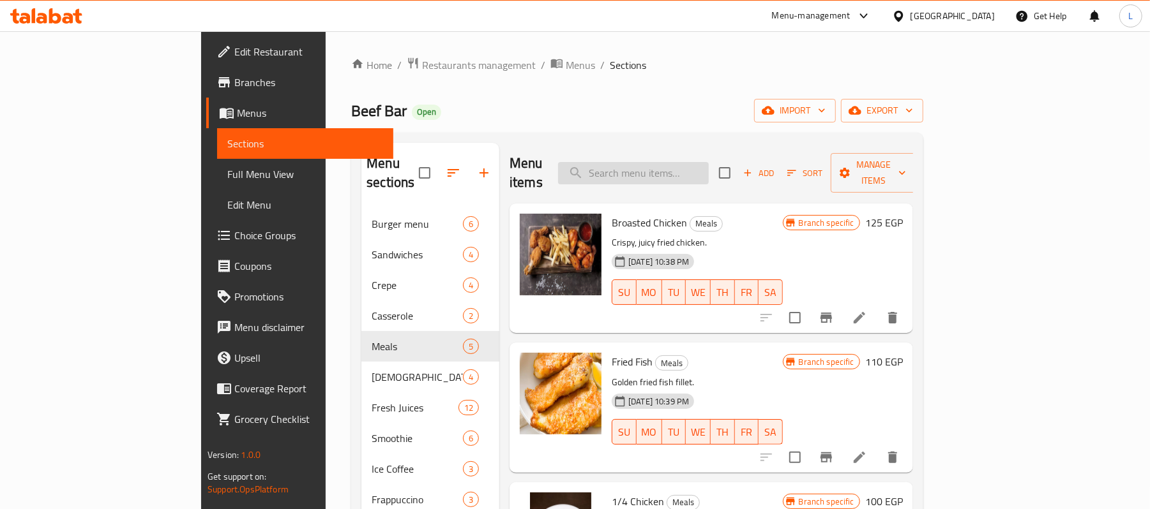
click at [667, 163] on input "search" at bounding box center [633, 173] width 151 height 22
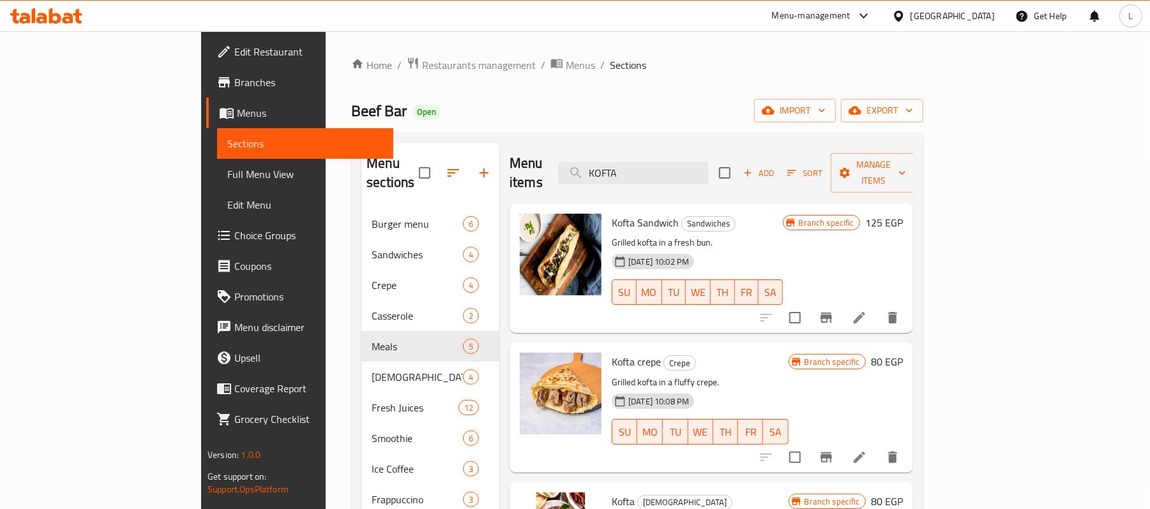
type input "KOFTA"
drag, startPoint x: 113, startPoint y: 174, endPoint x: 238, endPoint y: 6, distance: 209.9
click at [227, 174] on span "Full Menu View" at bounding box center [305, 174] width 156 height 15
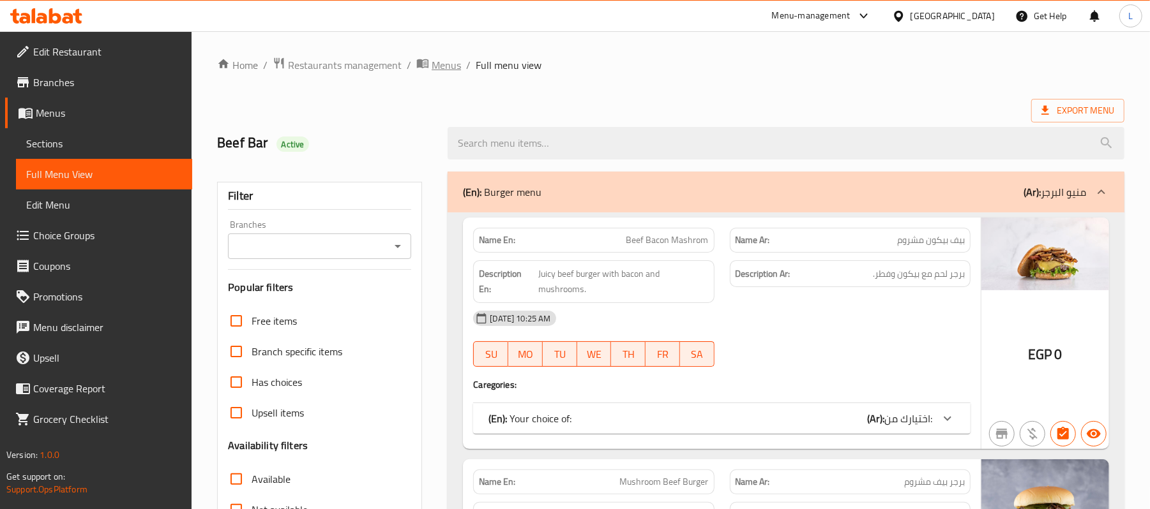
click at [455, 57] on span "Menus" at bounding box center [446, 64] width 29 height 15
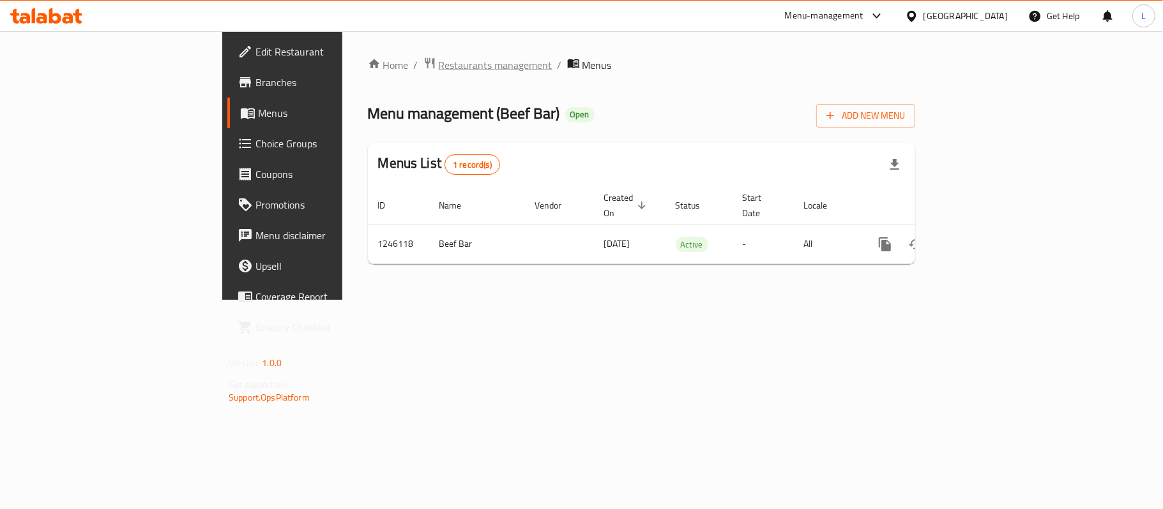
click at [439, 67] on span "Restaurants management" at bounding box center [496, 64] width 114 height 15
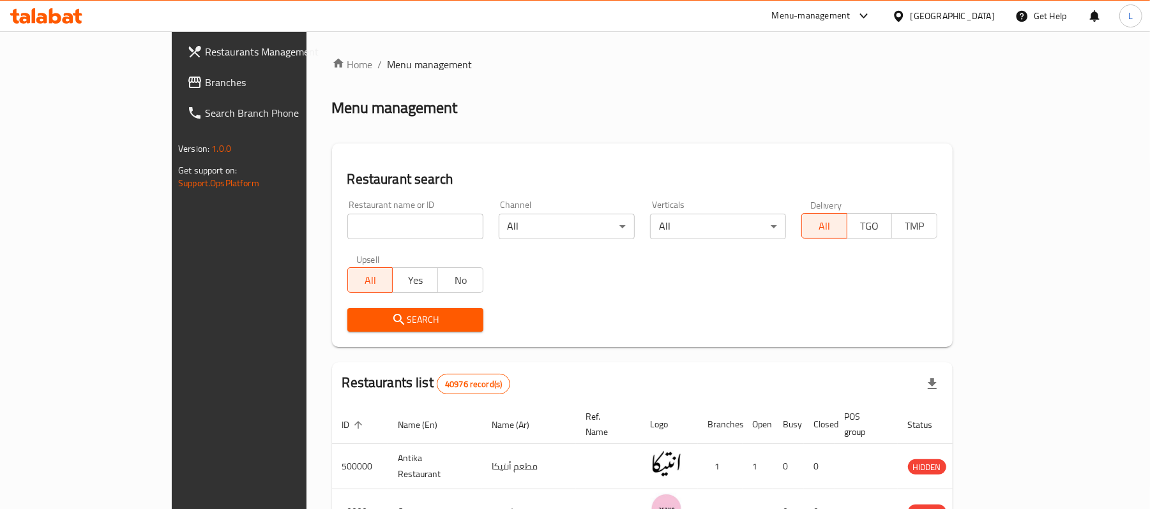
click at [910, 21] on div at bounding box center [901, 16] width 19 height 14
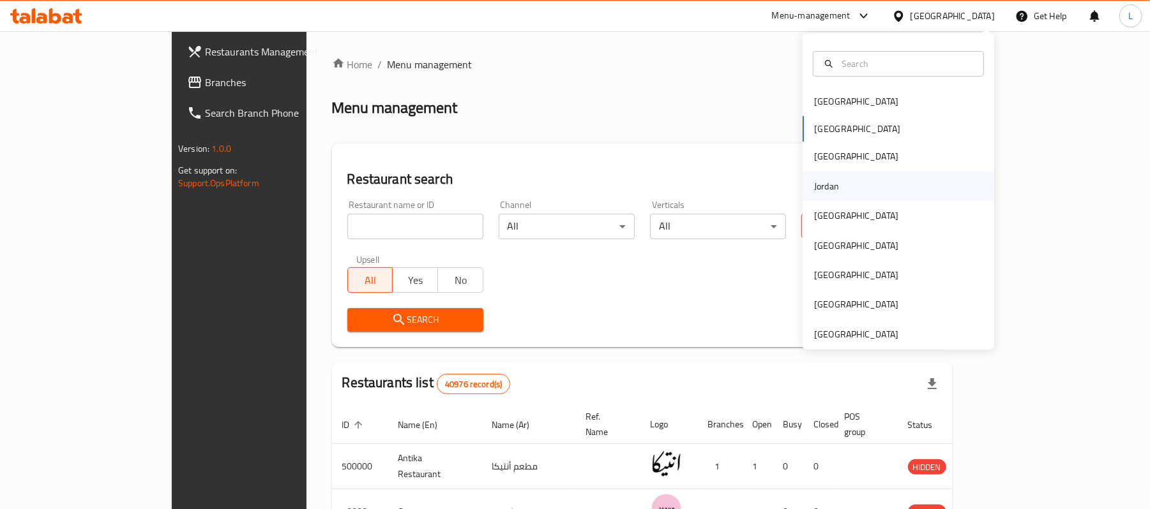
click at [818, 185] on div "Jordan" at bounding box center [826, 186] width 25 height 14
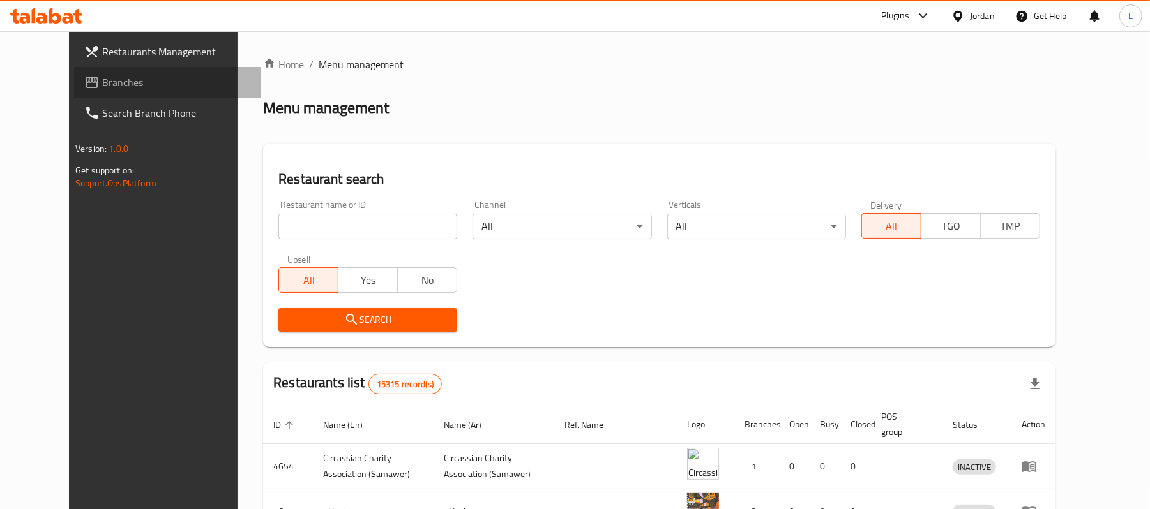
click at [102, 84] on span "Branches" at bounding box center [176, 82] width 149 height 15
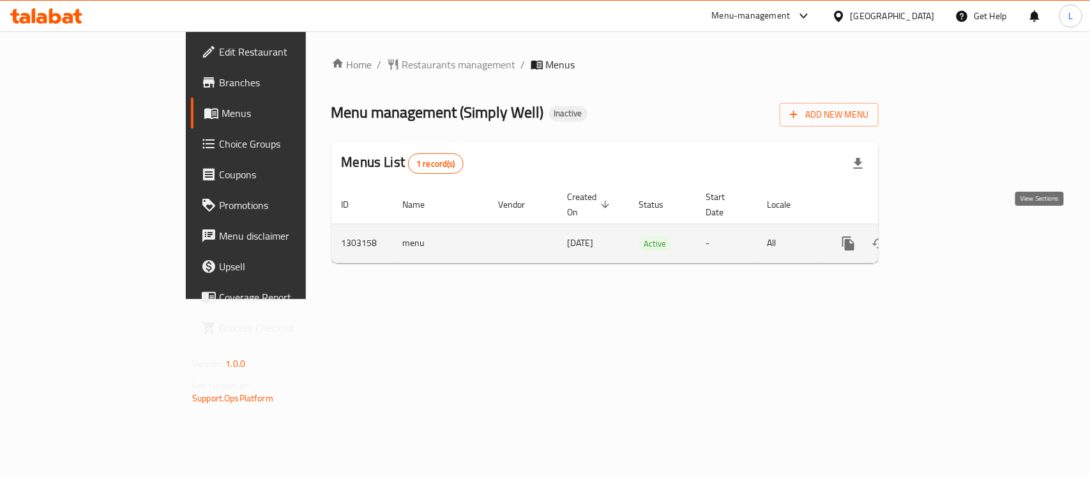
click at [956, 241] on link "enhanced table" at bounding box center [940, 243] width 31 height 31
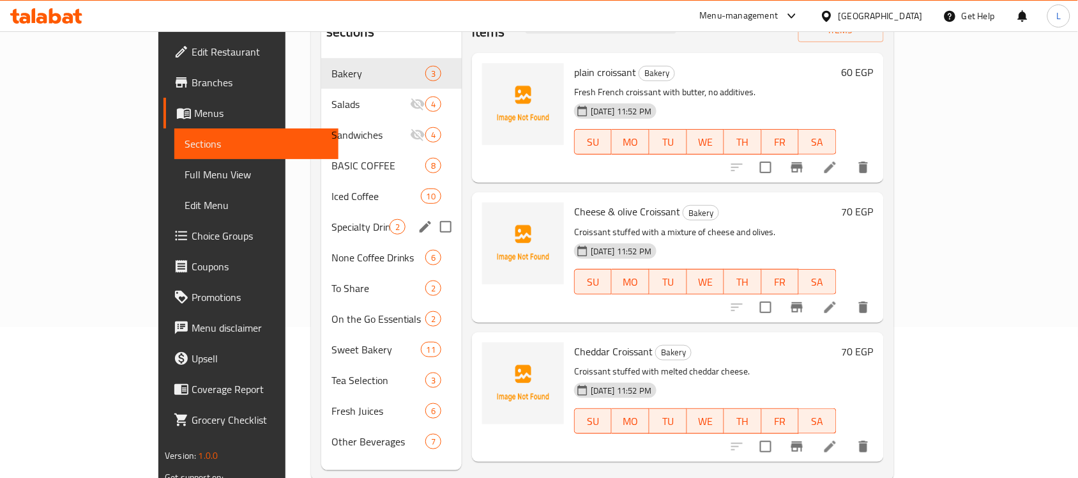
scroll to position [160, 0]
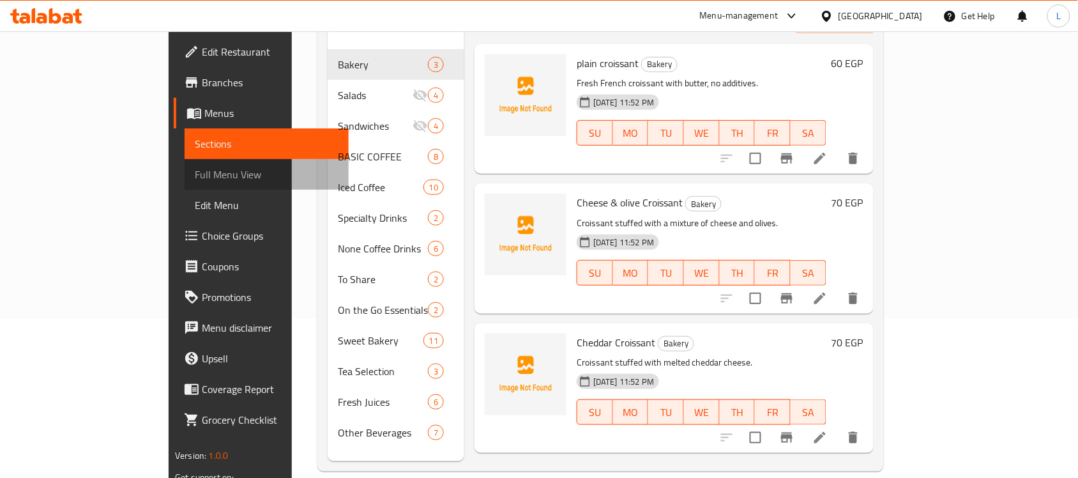
click at [195, 169] on span "Full Menu View" at bounding box center [267, 174] width 144 height 15
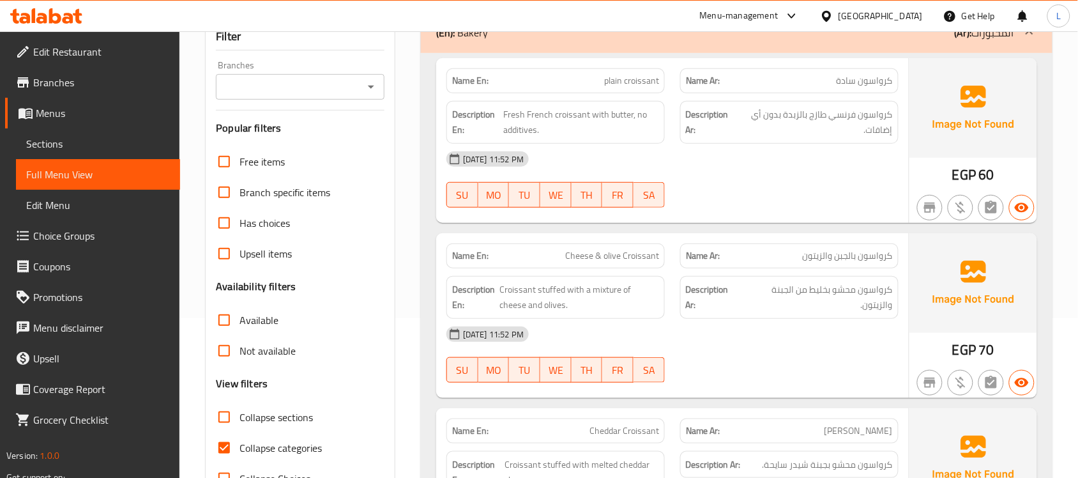
click at [230, 417] on input "Collapse sections" at bounding box center [224, 417] width 31 height 31
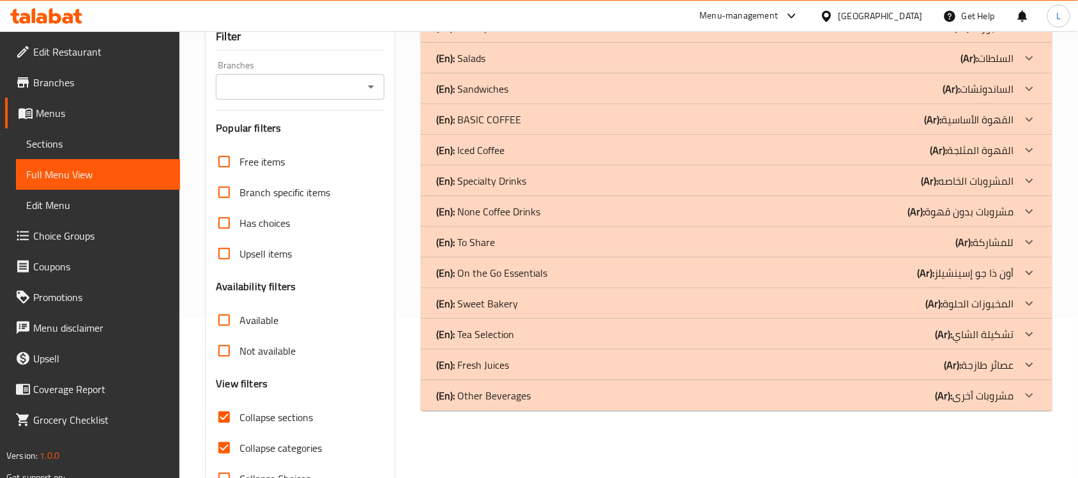
click at [1039, 305] on div at bounding box center [1029, 303] width 31 height 31
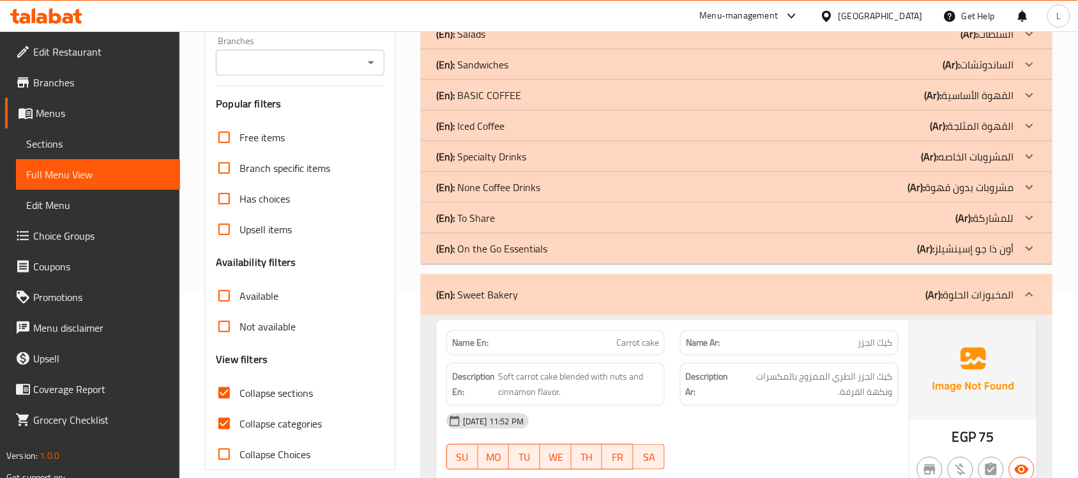
scroll to position [319, 0]
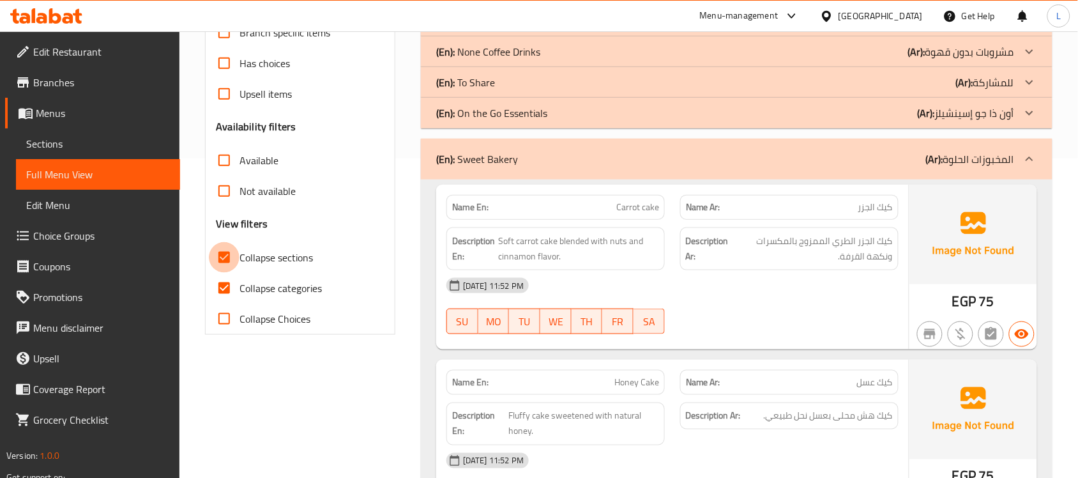
click at [227, 254] on input "Collapse sections" at bounding box center [224, 257] width 31 height 31
checkbox input "false"
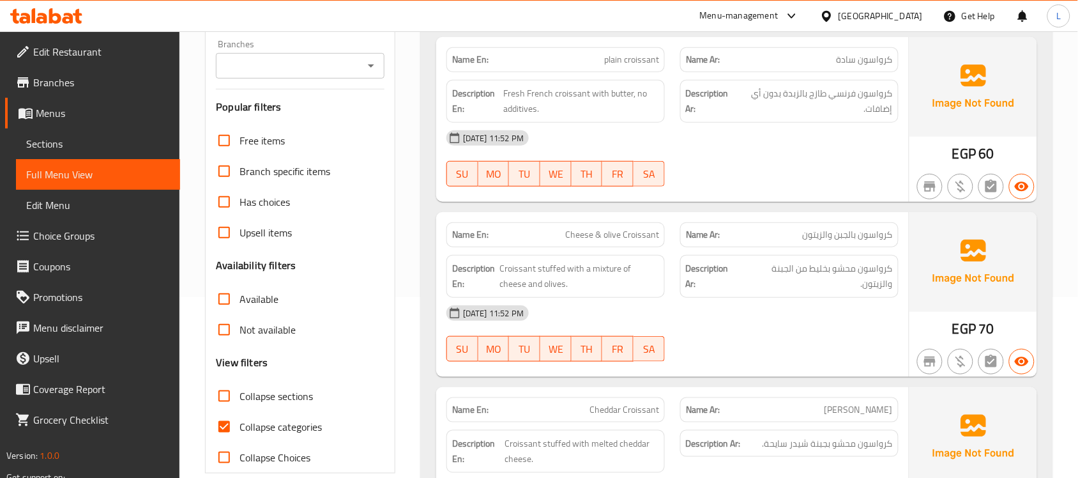
scroll to position [399, 0]
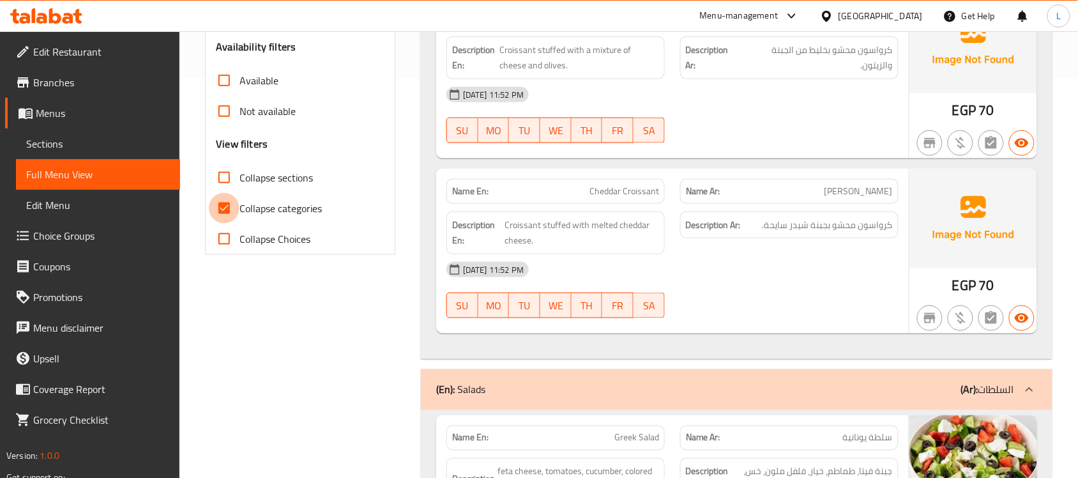
click at [228, 209] on input "Collapse categories" at bounding box center [224, 208] width 31 height 31
checkbox input "false"
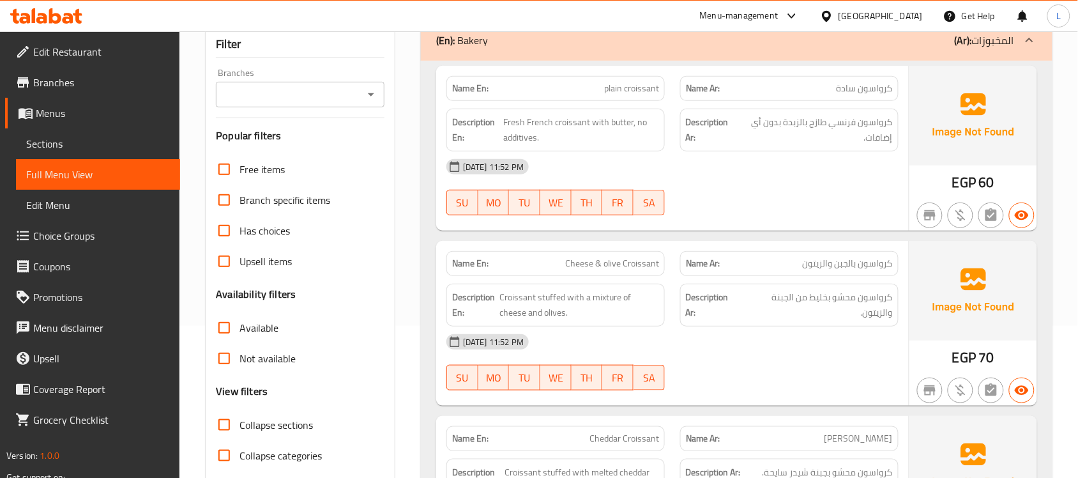
scroll to position [80, 0]
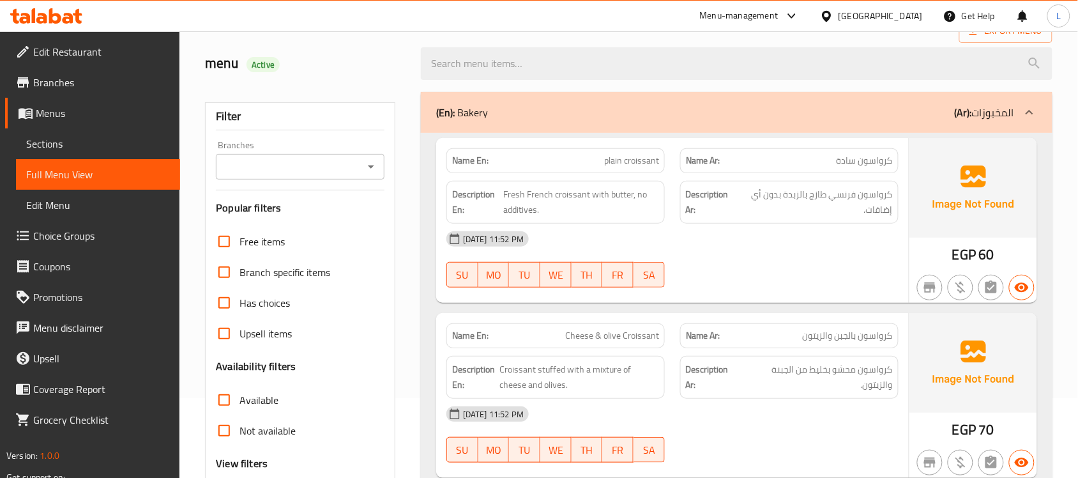
click at [311, 165] on input "Branches" at bounding box center [290, 167] width 140 height 18
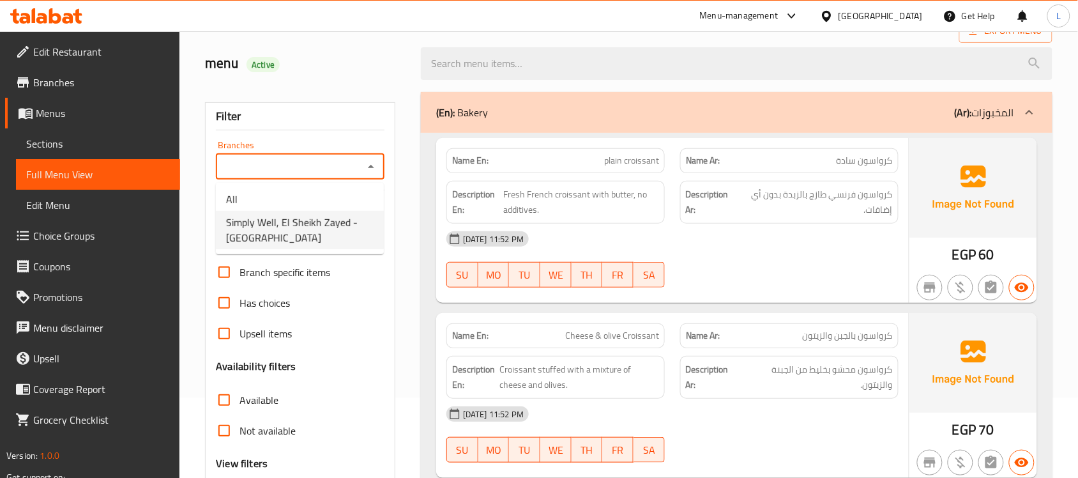
click at [359, 238] on span "Simply Well, El Sheikh Zayed - [GEOGRAPHIC_DATA]" at bounding box center [299, 230] width 147 height 31
type input "Simply Well, El Sheikh Zayed - [GEOGRAPHIC_DATA]"
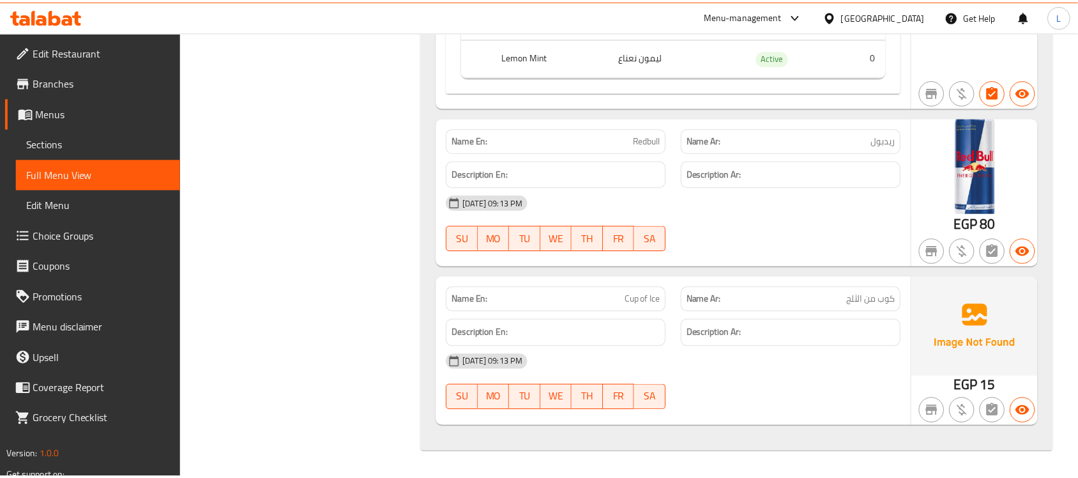
scroll to position [160, 0]
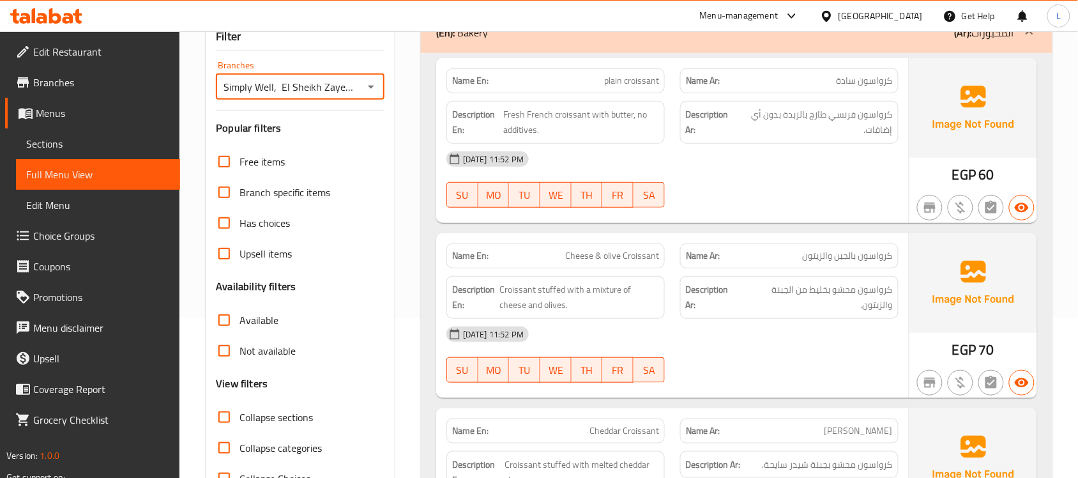
click at [62, 82] on span "Branches" at bounding box center [101, 82] width 137 height 15
